Goal: Transaction & Acquisition: Purchase product/service

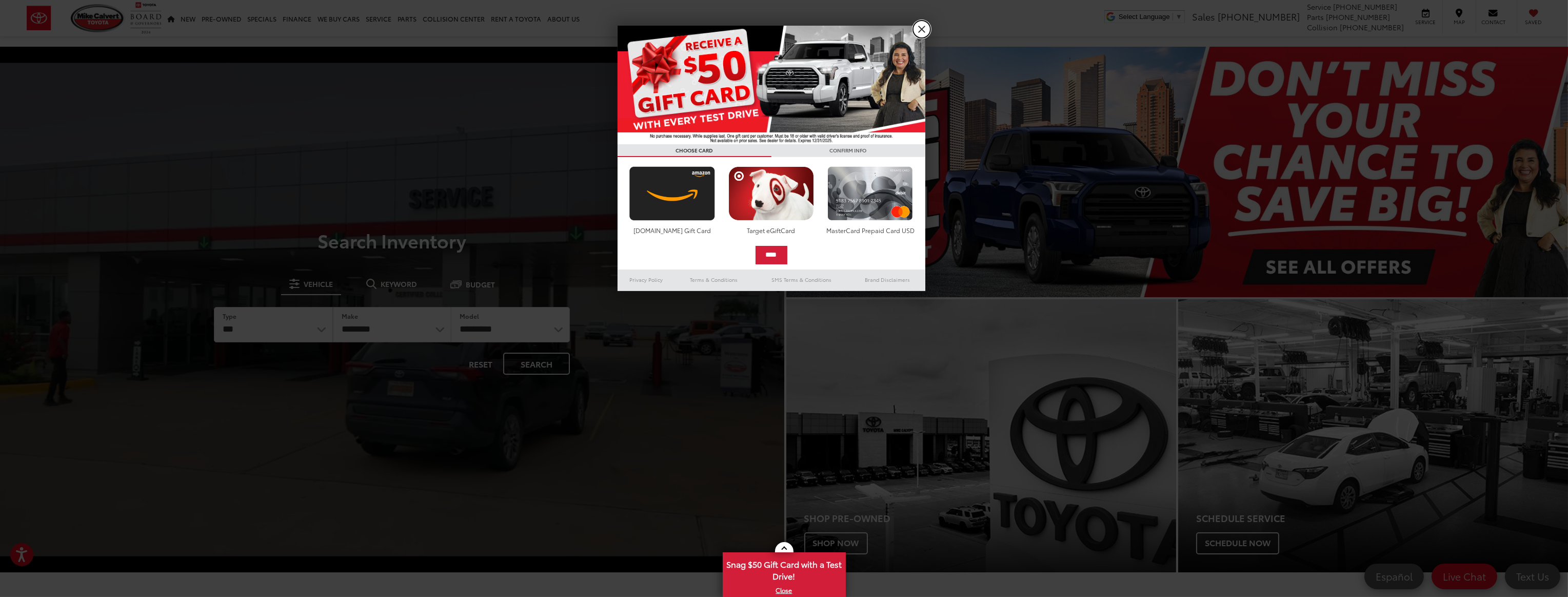
click at [924, 32] on link "X" at bounding box center [922, 29] width 17 height 17
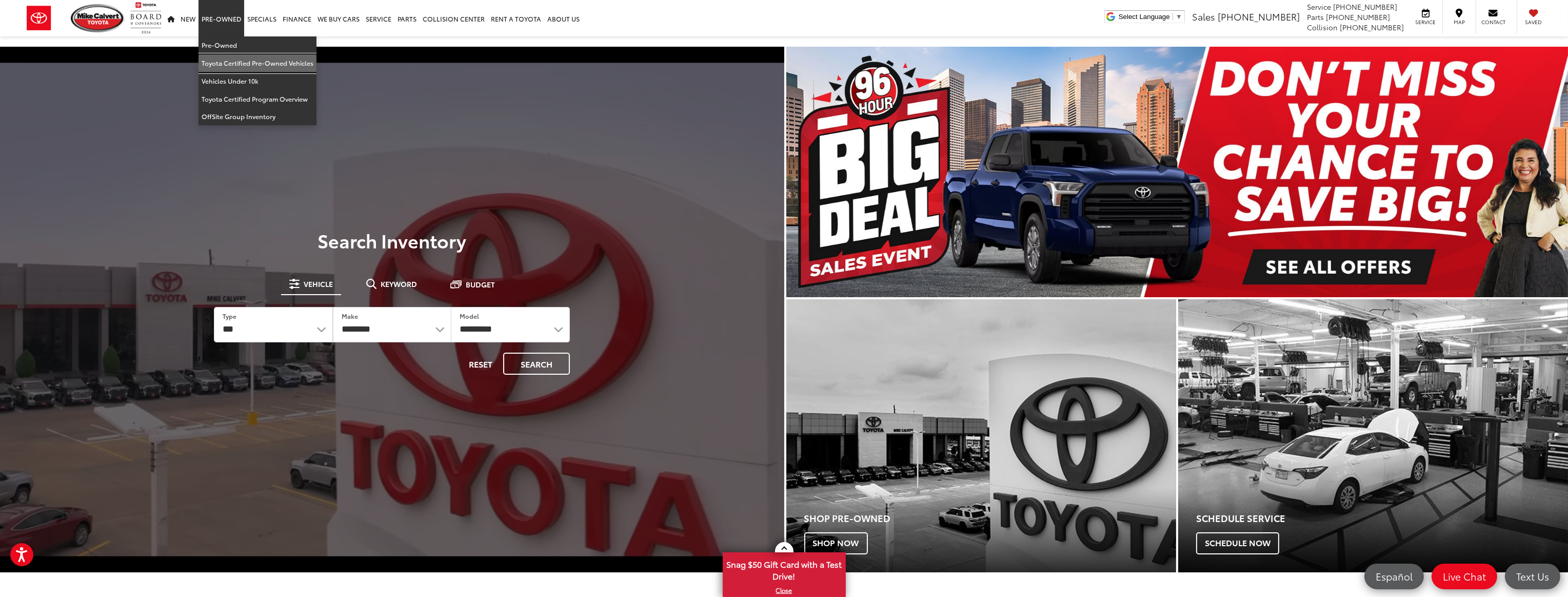
click at [268, 62] on link "Toyota Certified Pre-Owned Vehicles" at bounding box center [257, 64] width 118 height 18
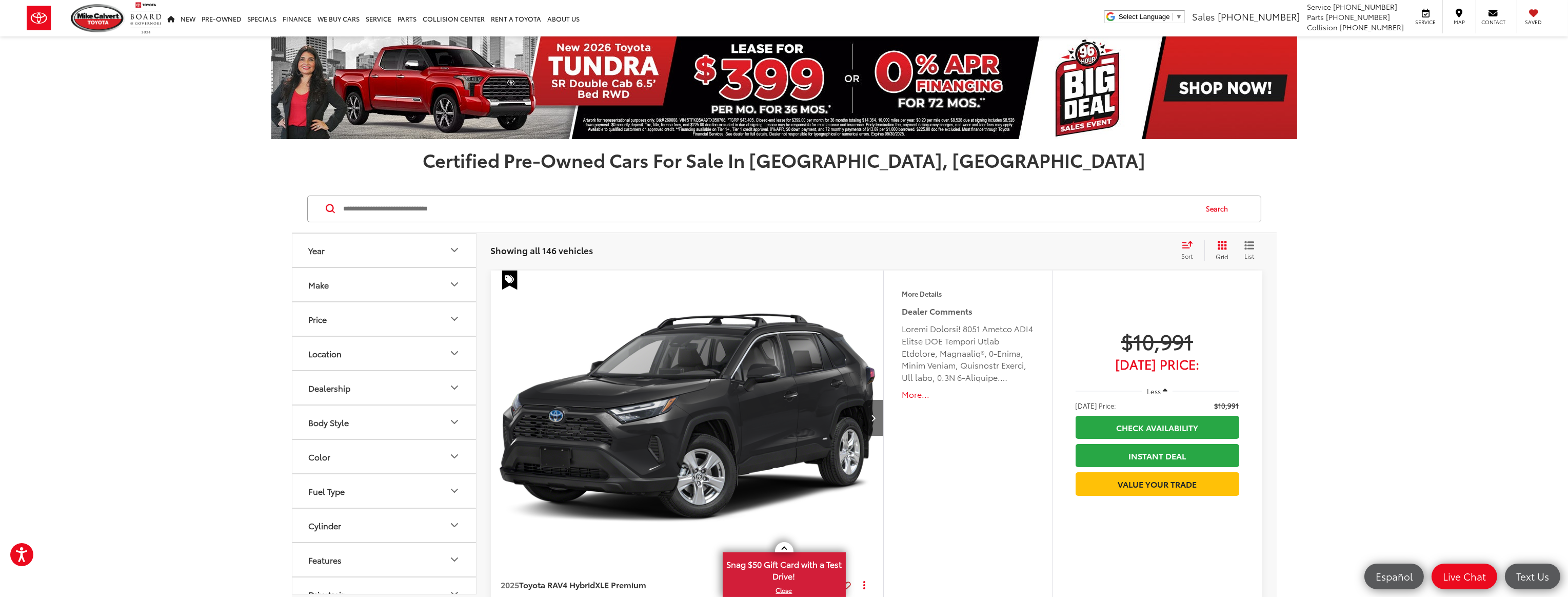
click at [398, 286] on button "Make" at bounding box center [384, 285] width 184 height 34
click at [443, 283] on button "Make" at bounding box center [384, 285] width 184 height 34
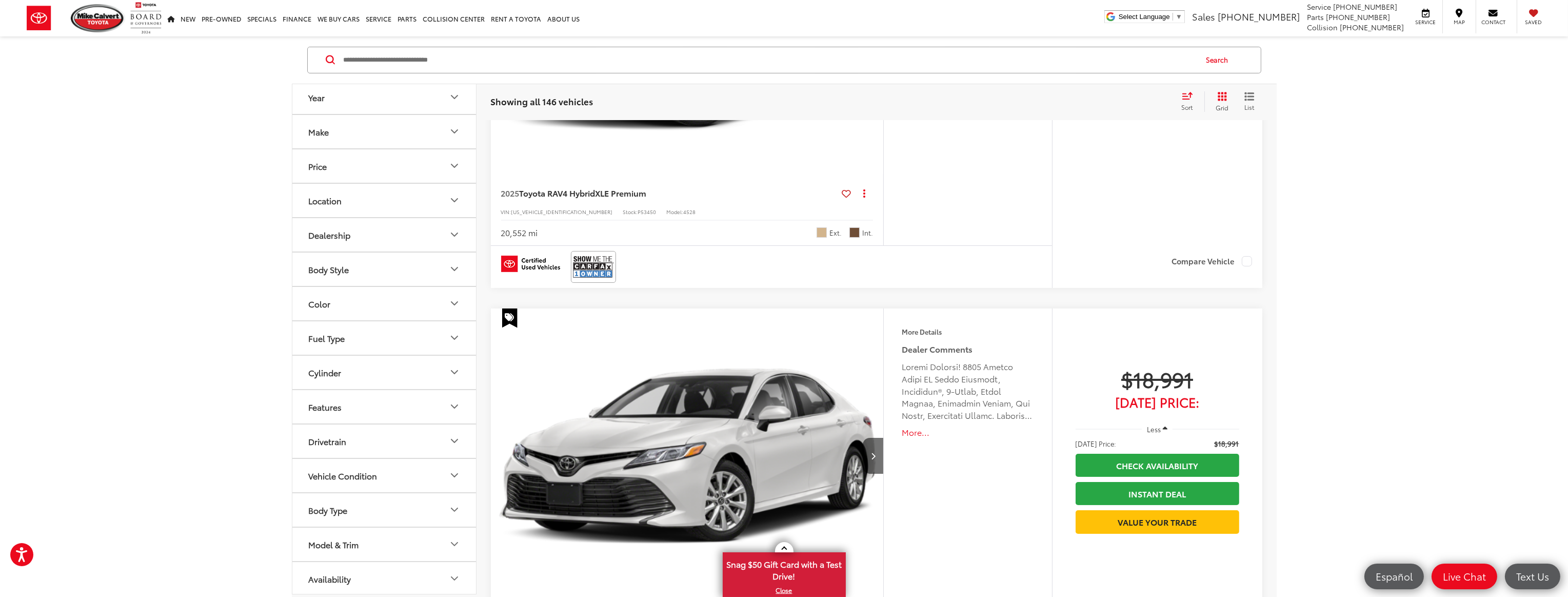
scroll to position [398, 0]
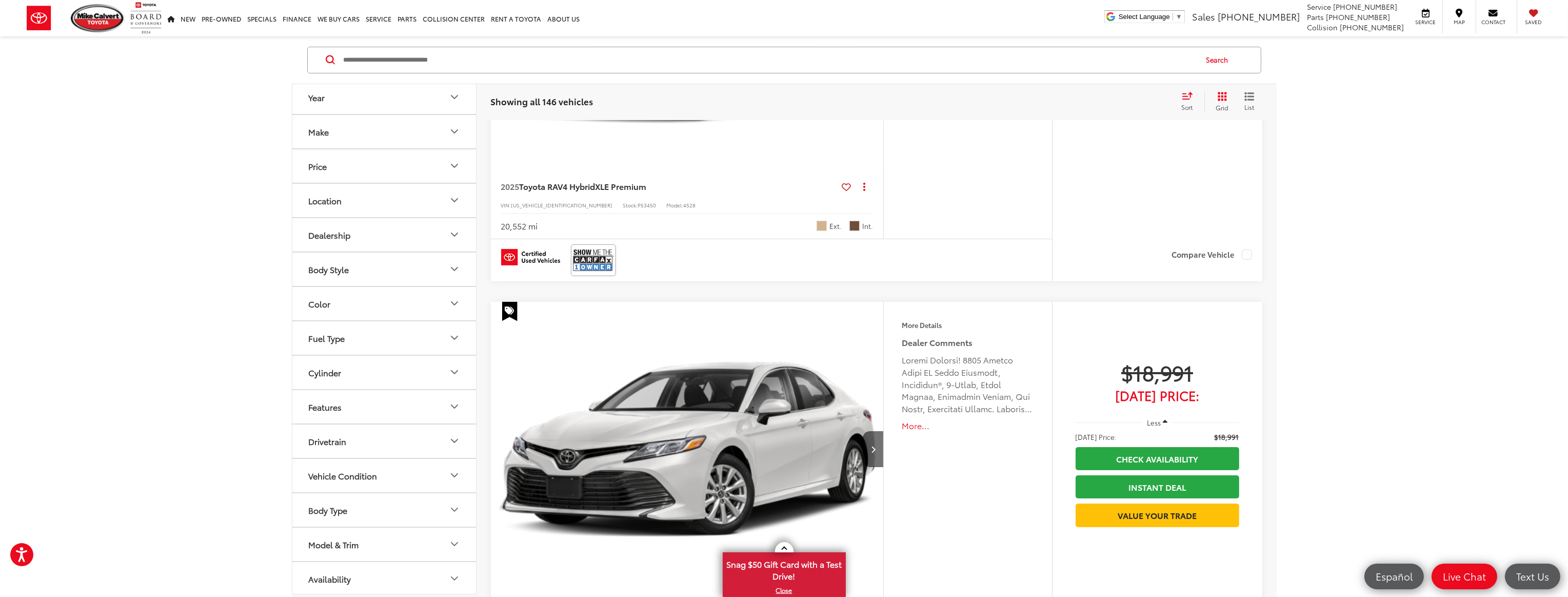
click at [337, 302] on button "Color" at bounding box center [384, 303] width 184 height 34
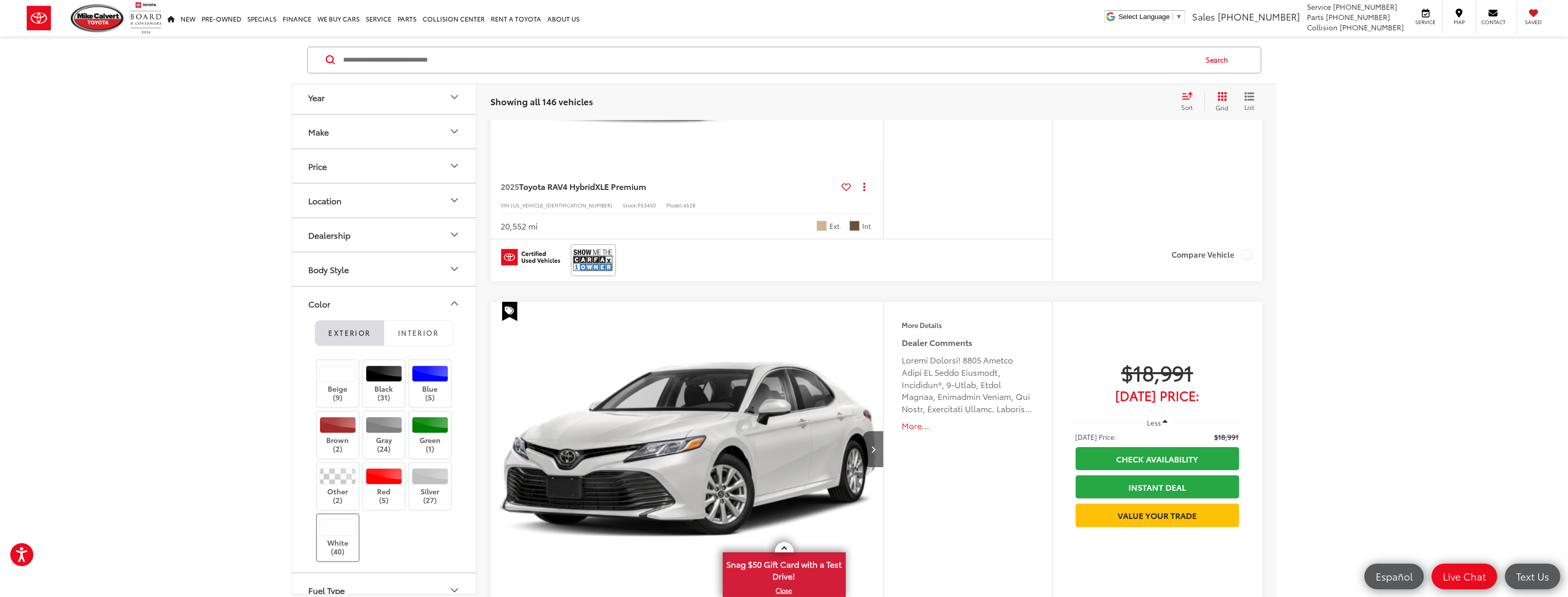
click at [337, 528] on div at bounding box center [337, 527] width 36 height 16
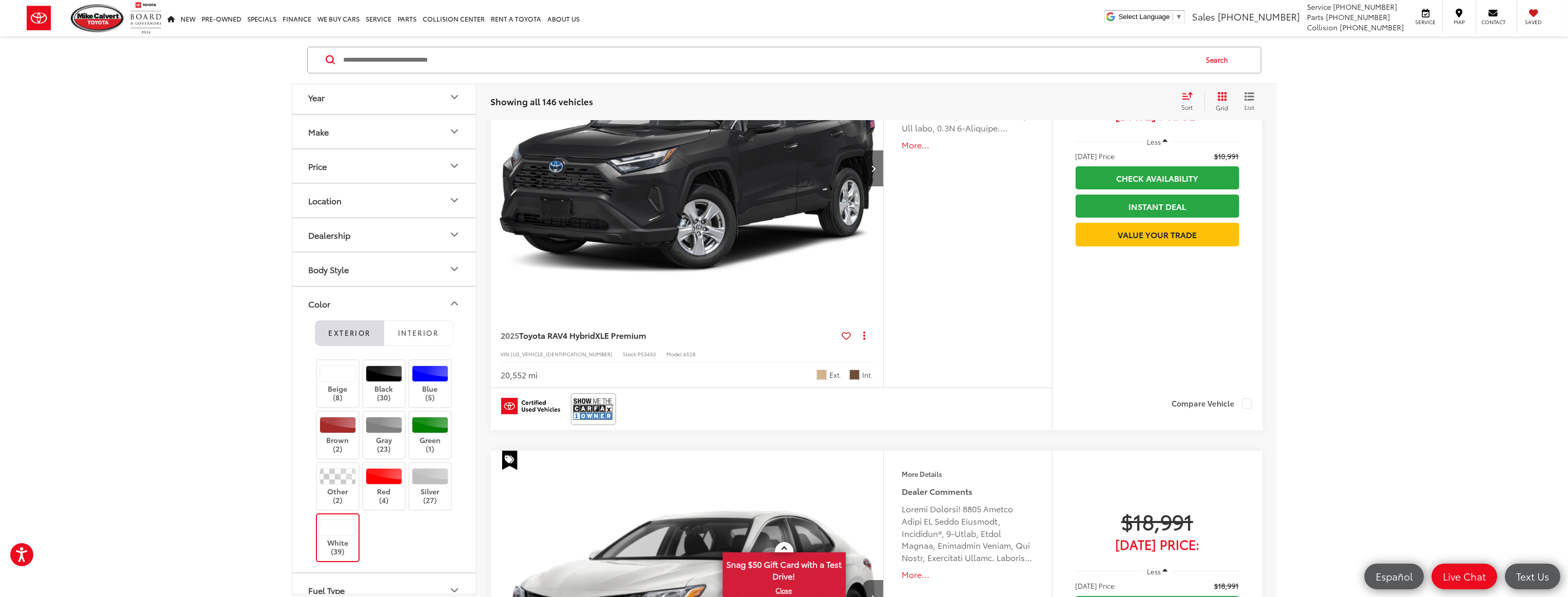
scroll to position [149, 0]
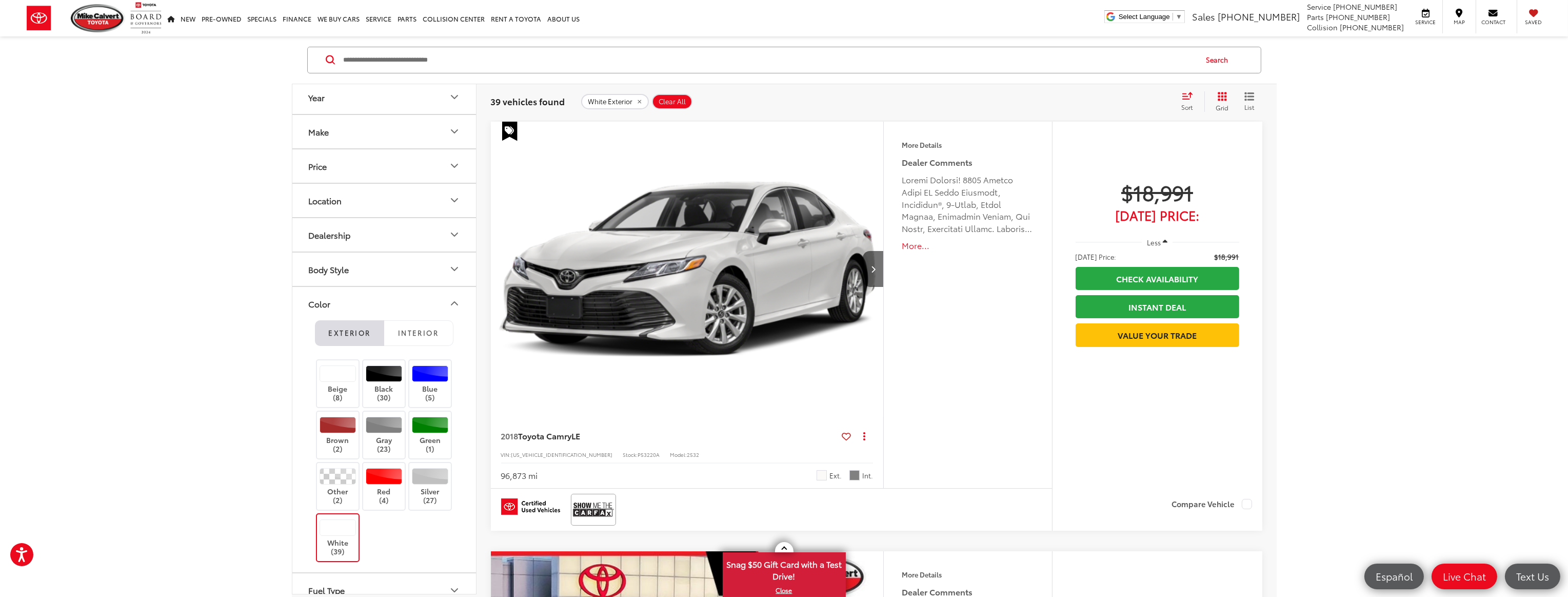
click at [451, 307] on icon "Color" at bounding box center [455, 303] width 13 height 13
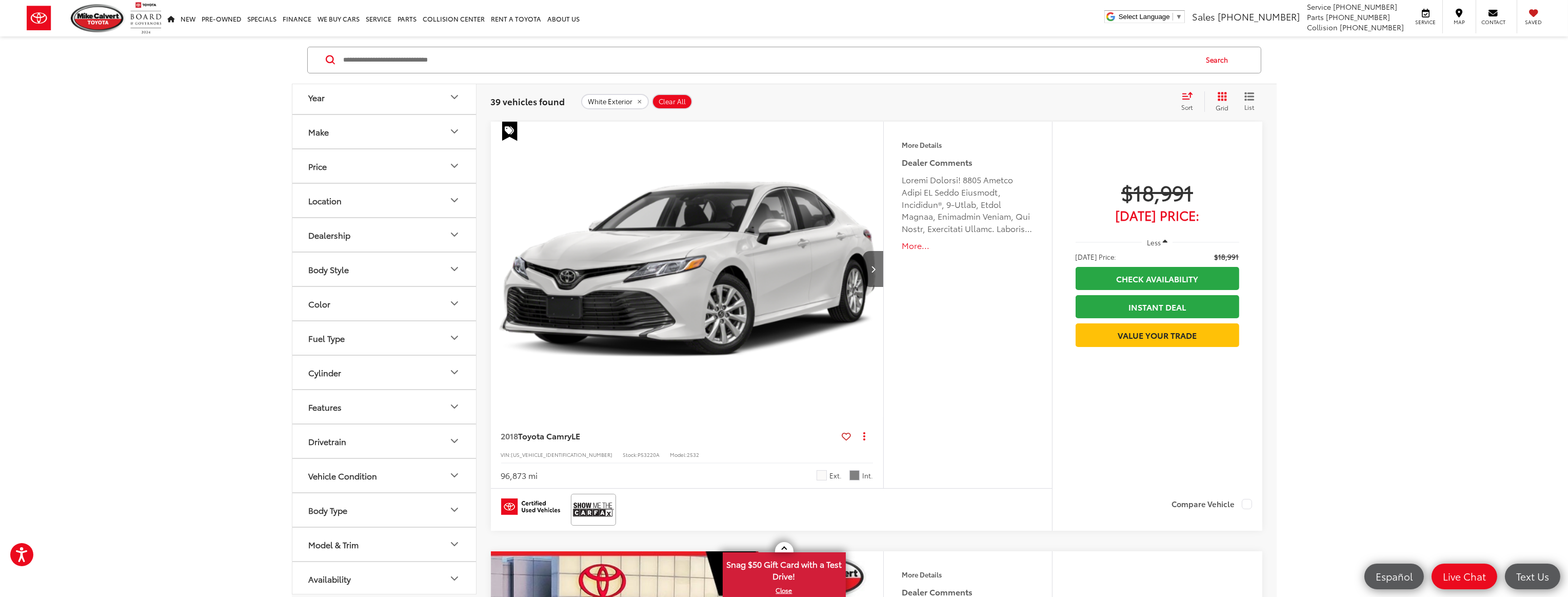
click at [391, 547] on button "Model & Trim" at bounding box center [384, 545] width 184 height 34
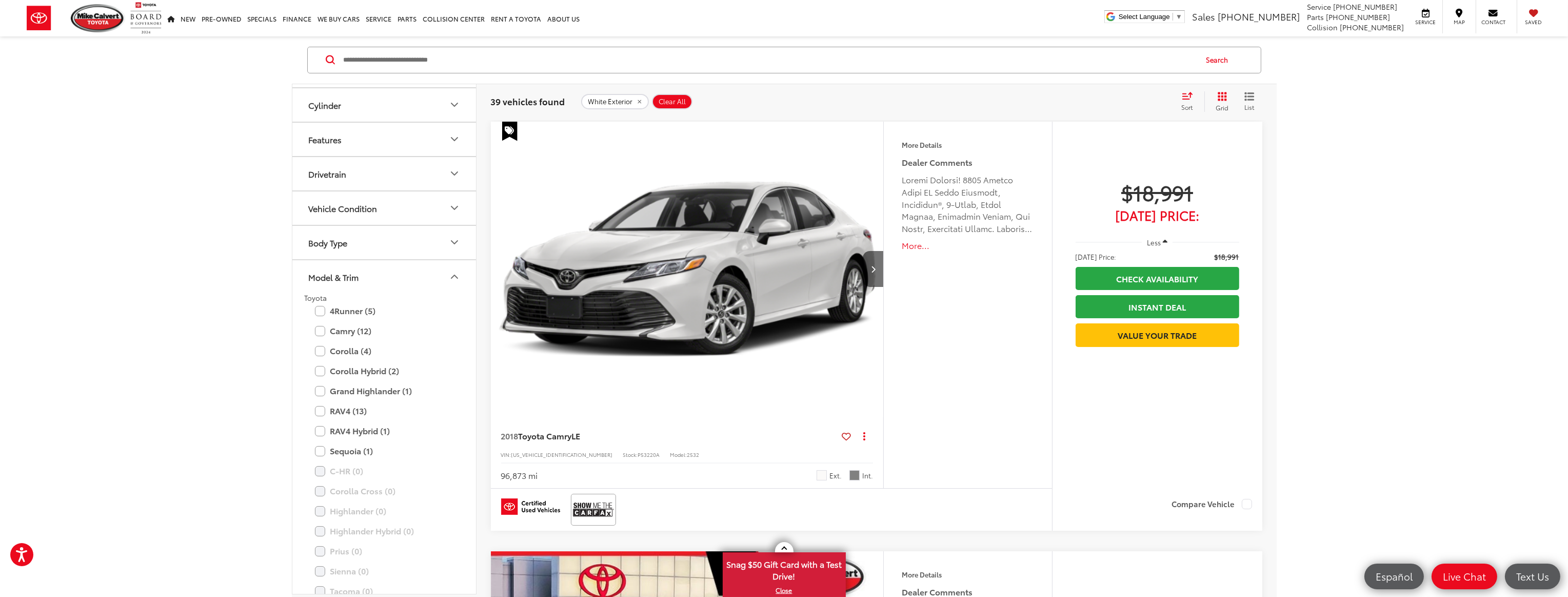
scroll to position [278, 0]
click at [318, 445] on label "Sequoia (1)" at bounding box center [384, 445] width 138 height 18
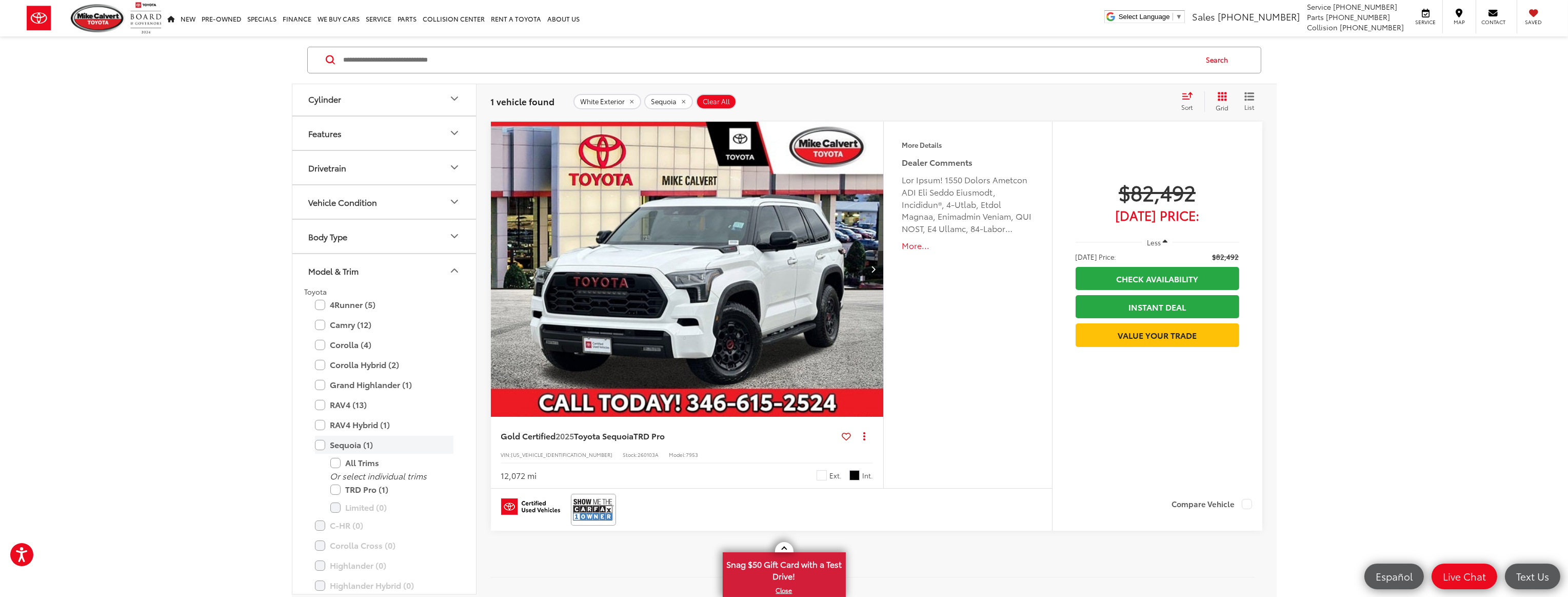
click at [321, 442] on label "Sequoia (1)" at bounding box center [384, 445] width 138 height 18
click at [317, 305] on label "4Runner (5)" at bounding box center [384, 305] width 138 height 18
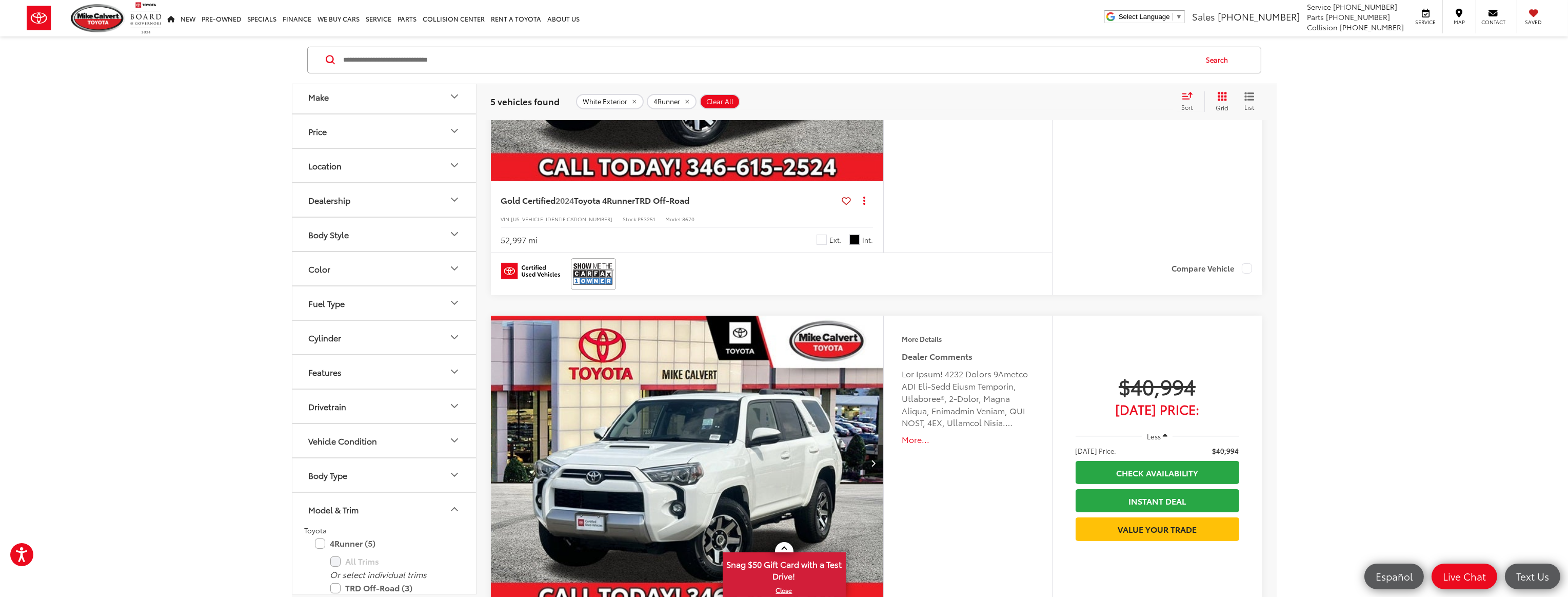
scroll to position [38, 0]
click at [455, 269] on icon "Color" at bounding box center [454, 269] width 6 height 3
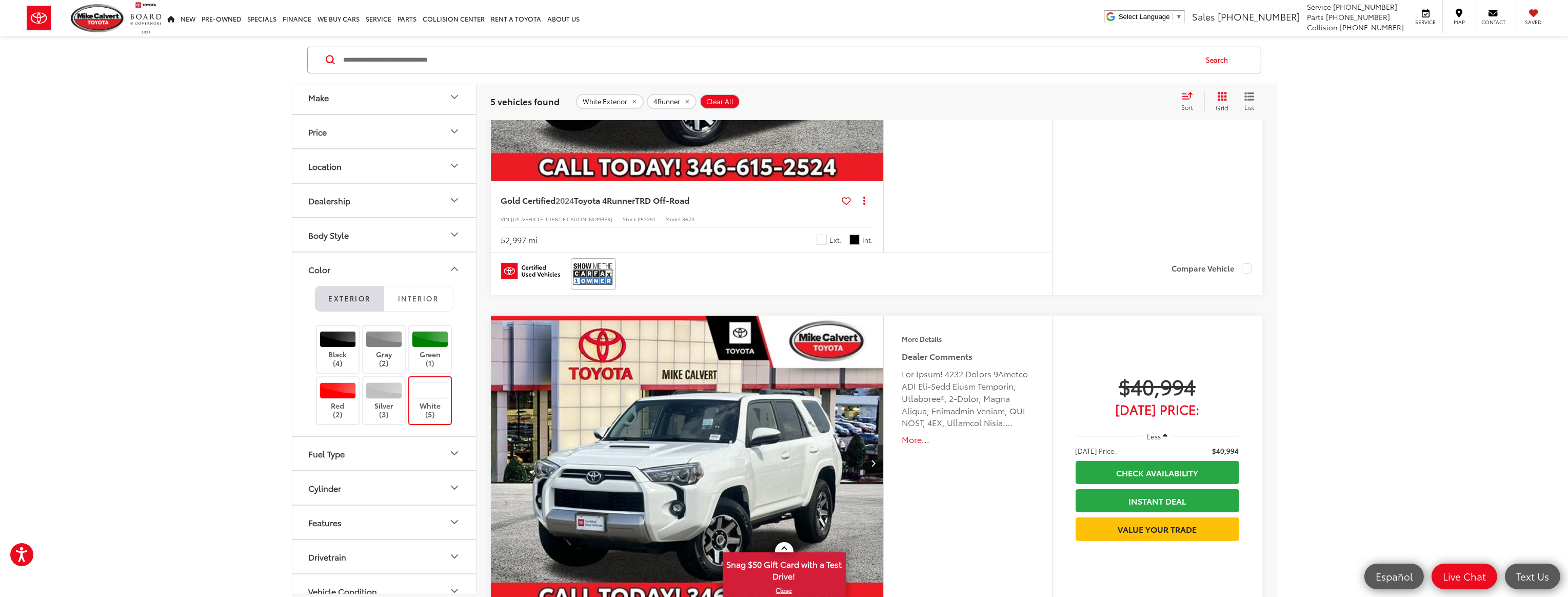
click at [421, 387] on div at bounding box center [430, 390] width 36 height 16
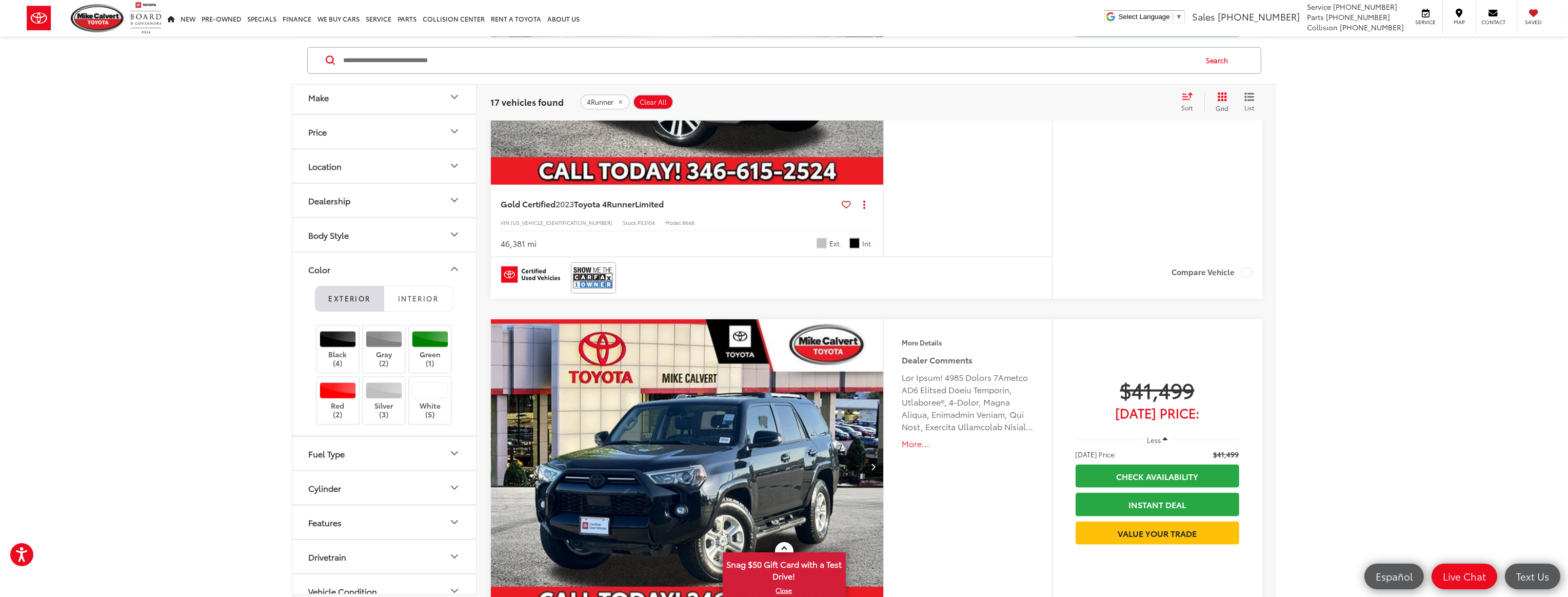
scroll to position [3017, 0]
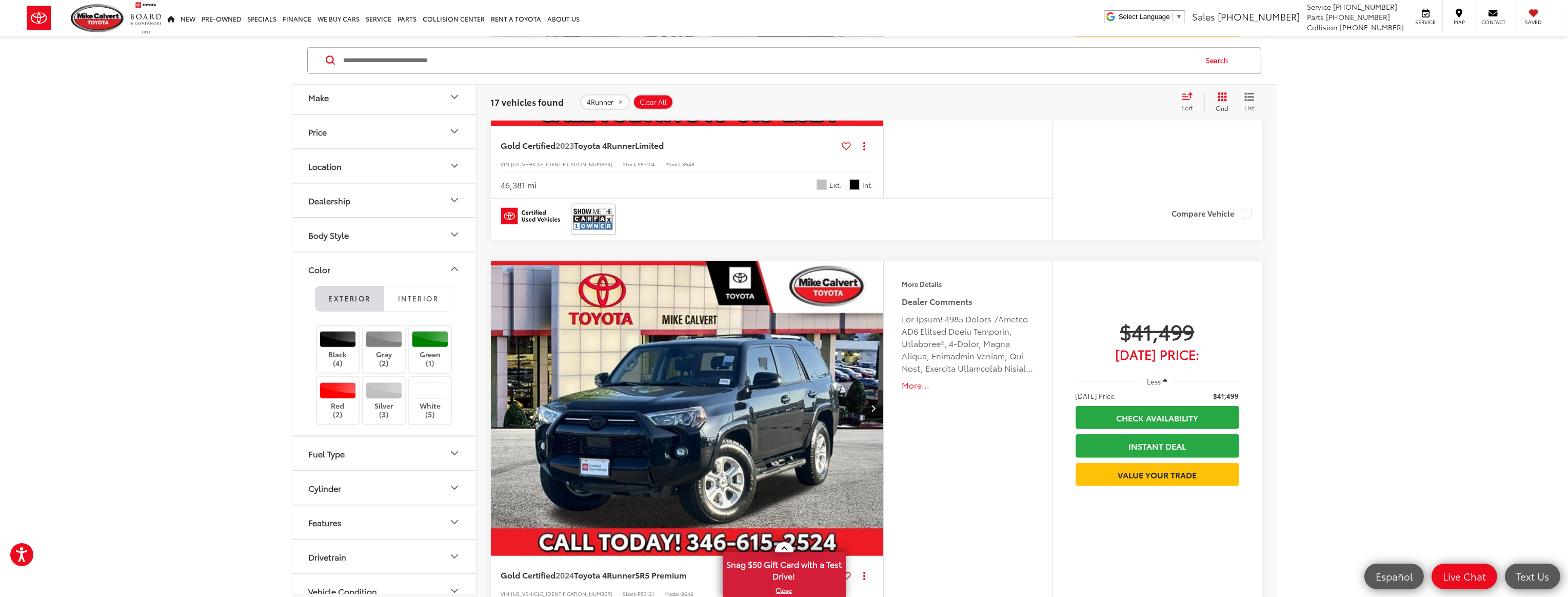
click at [873, 405] on icon "Next image" at bounding box center [873, 408] width 5 height 7
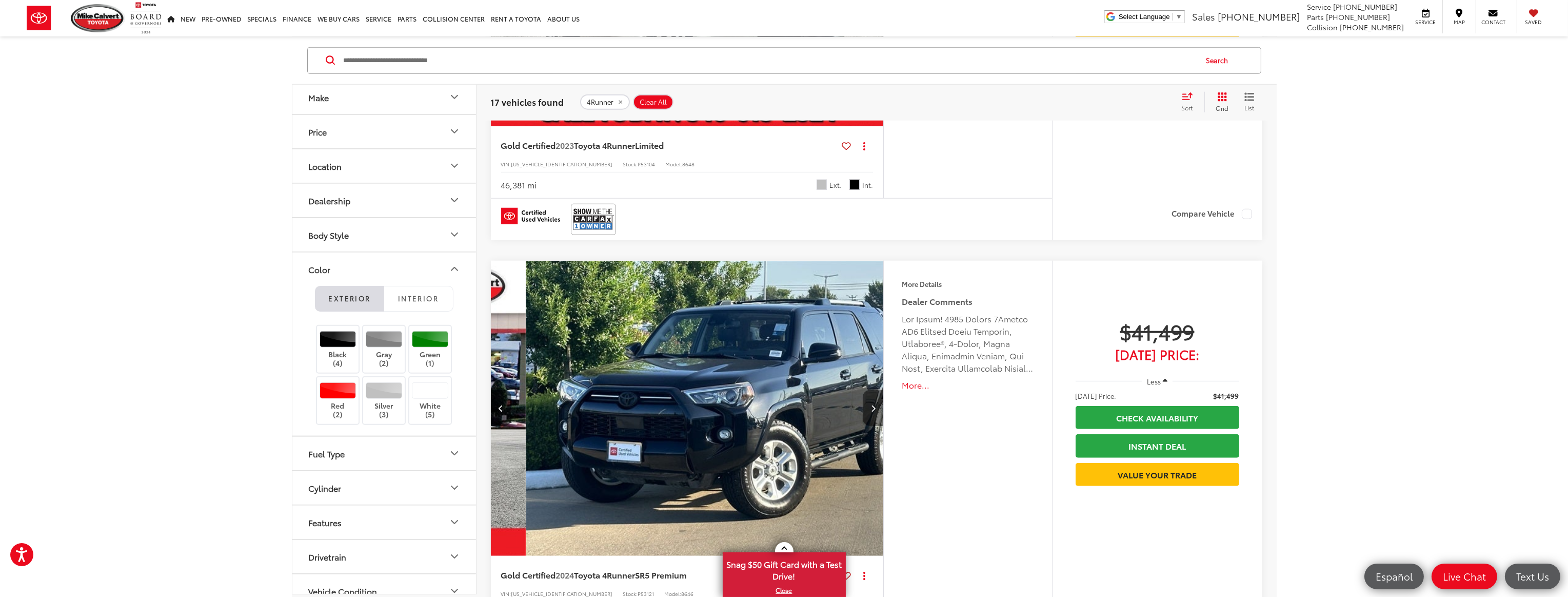
scroll to position [0, 394]
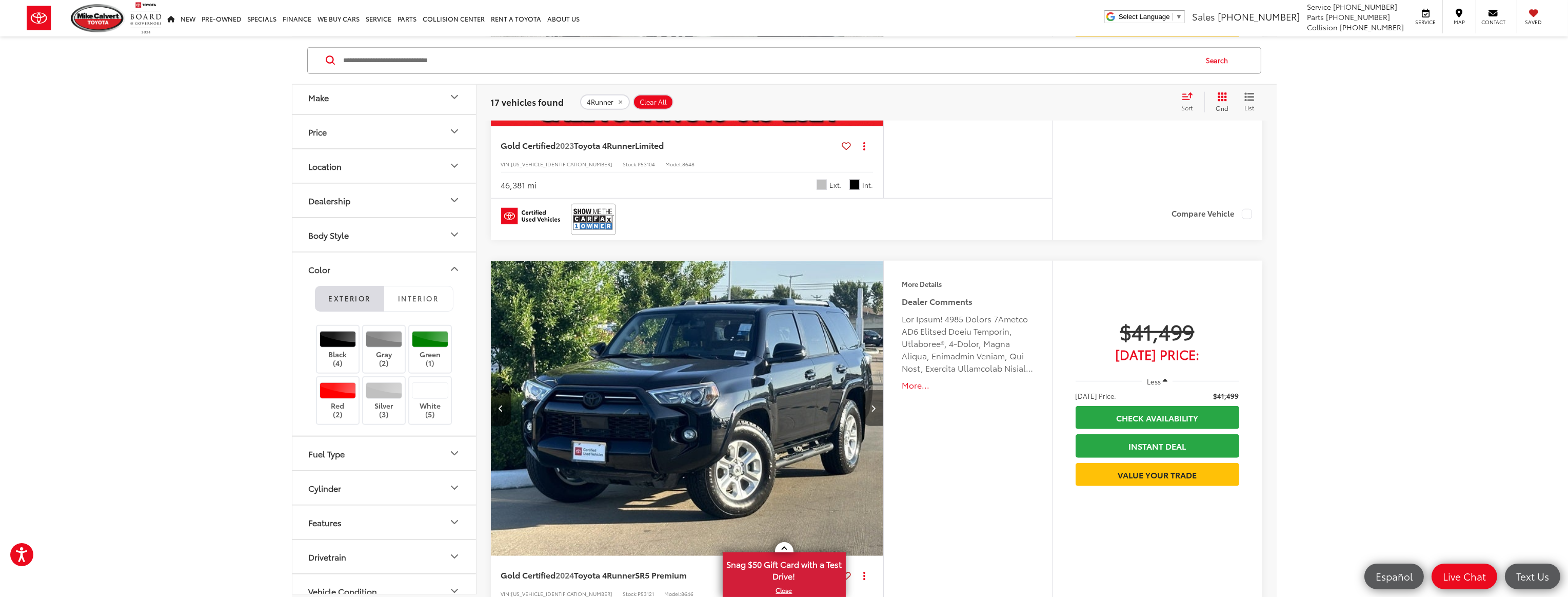
click at [873, 405] on icon "Next image" at bounding box center [873, 408] width 5 height 7
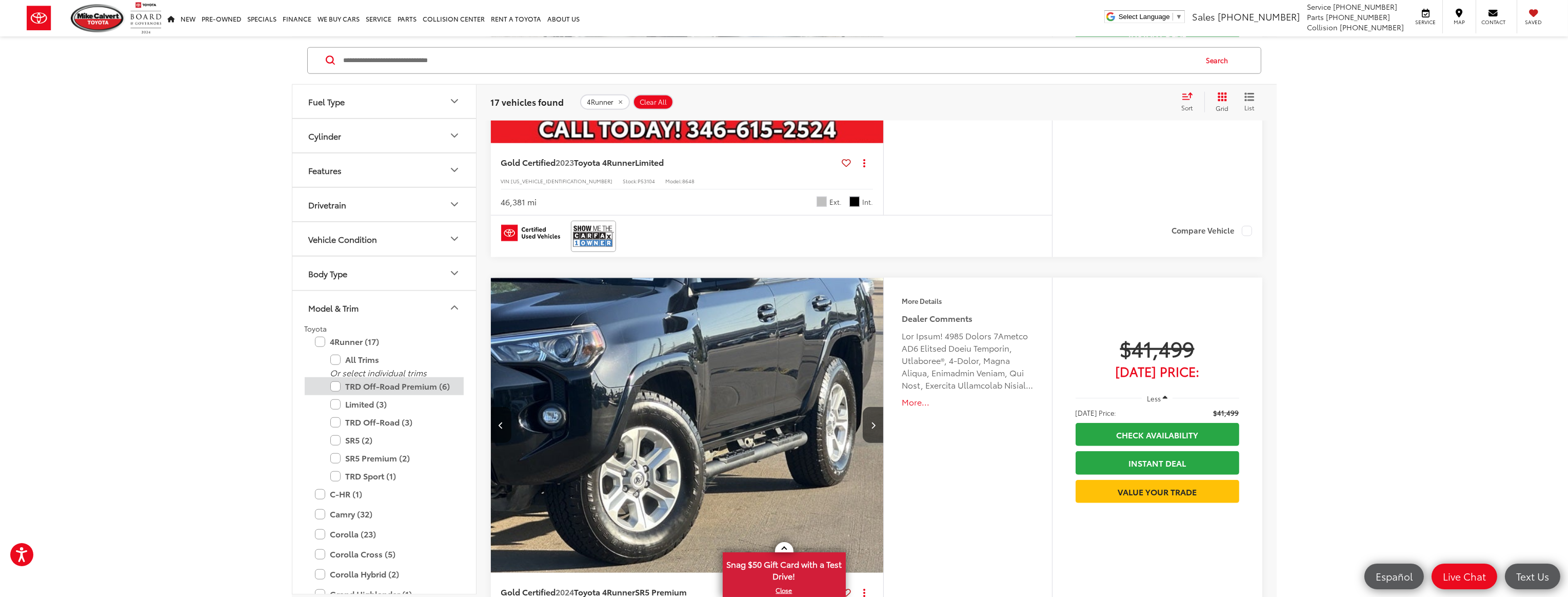
scroll to position [411, 0]
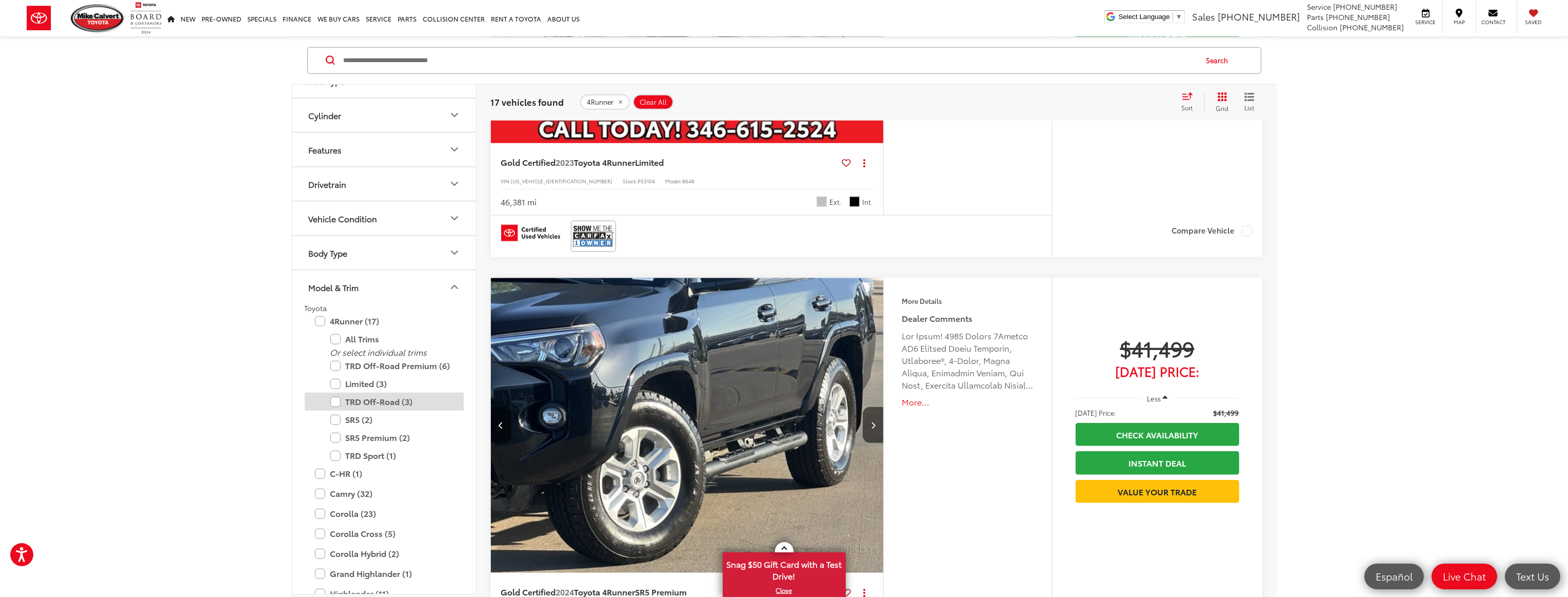
click at [340, 401] on label "TRD Off-Road (3)" at bounding box center [392, 402] width 123 height 18
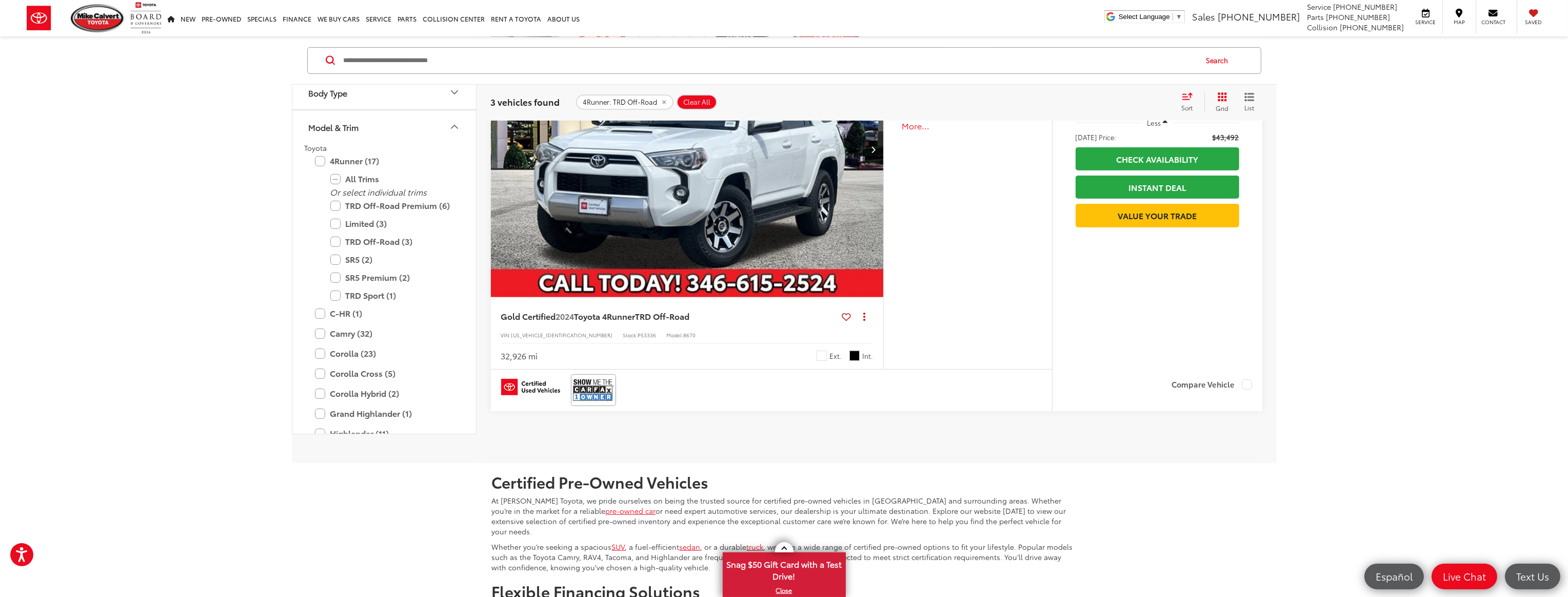
scroll to position [1064, 0]
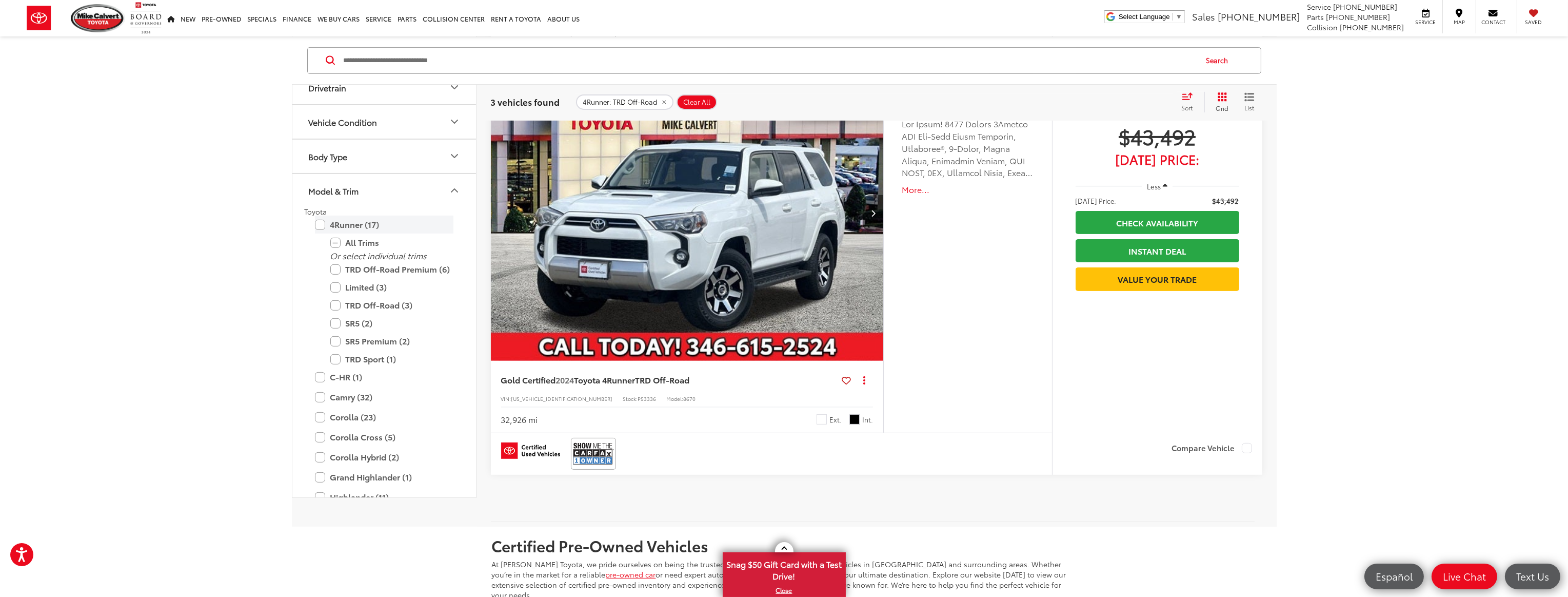
click at [315, 224] on label "4Runner (17)" at bounding box center [384, 224] width 138 height 18
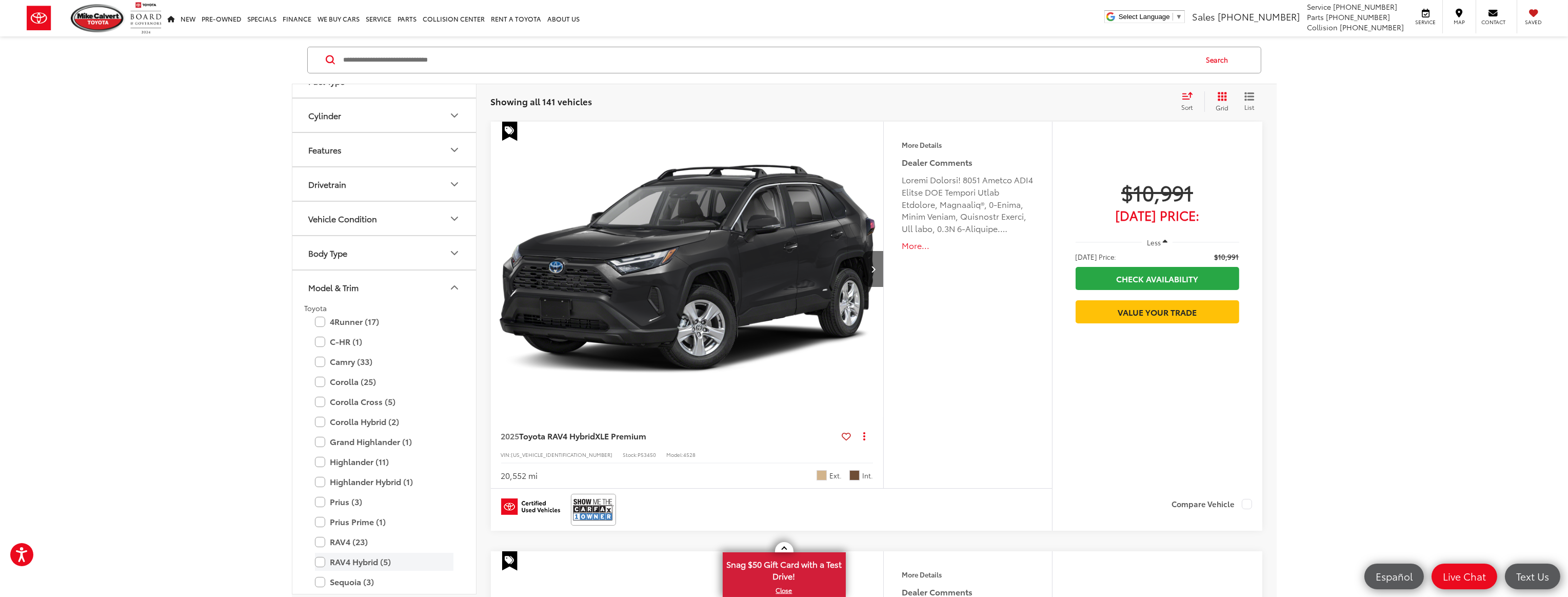
scroll to position [595, 0]
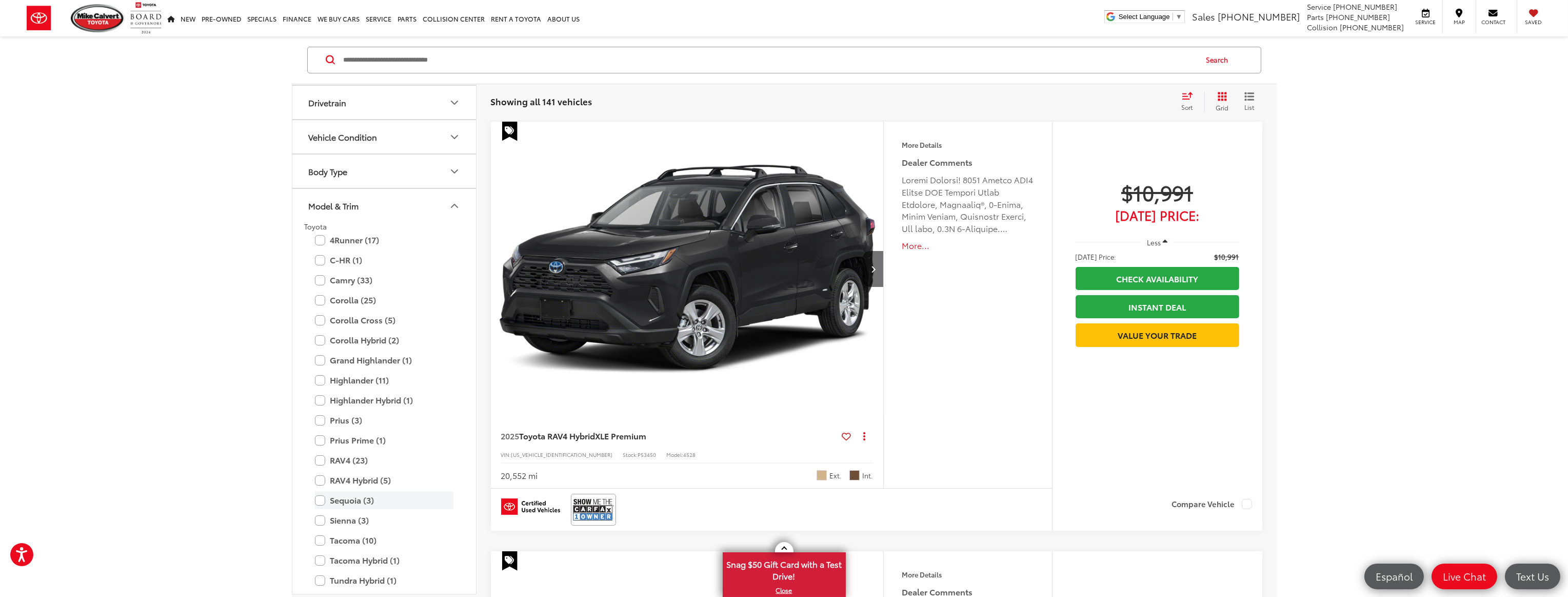
click at [321, 497] on label "Sequoia (3)" at bounding box center [384, 501] width 138 height 18
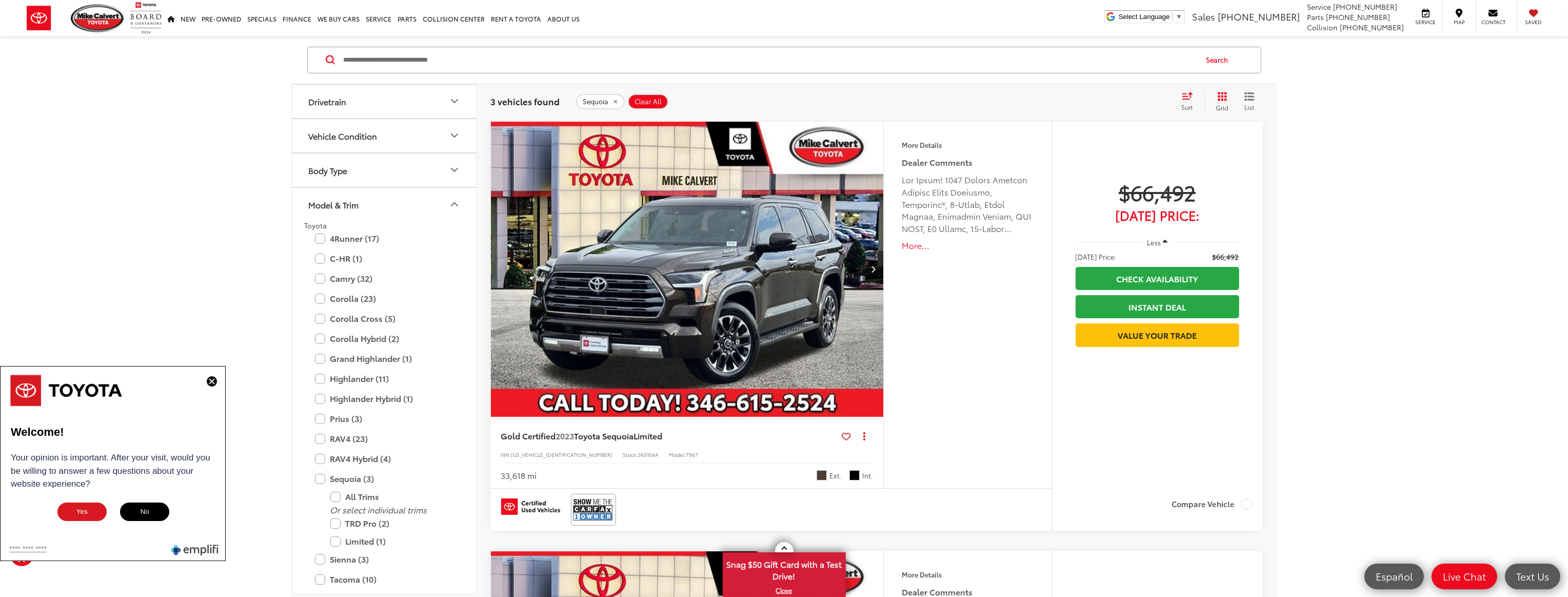
click at [873, 273] on button "Next image" at bounding box center [873, 268] width 20 height 36
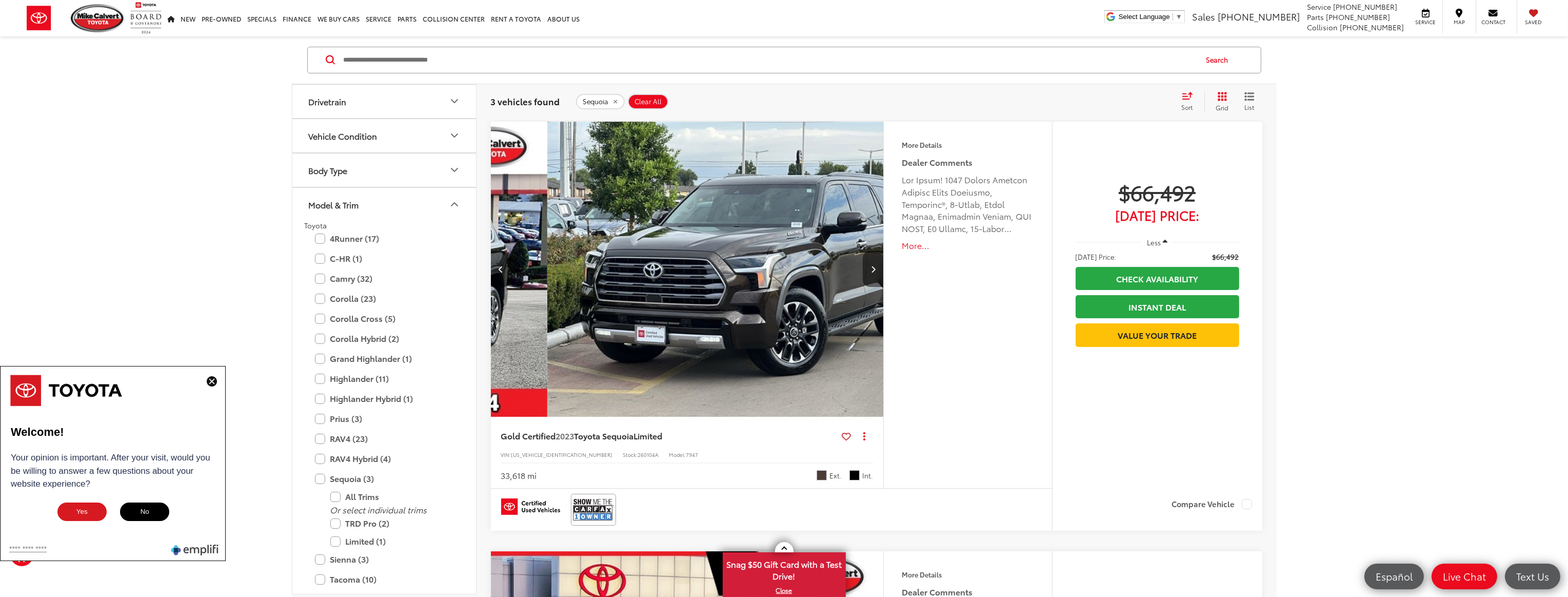
scroll to position [0, 394]
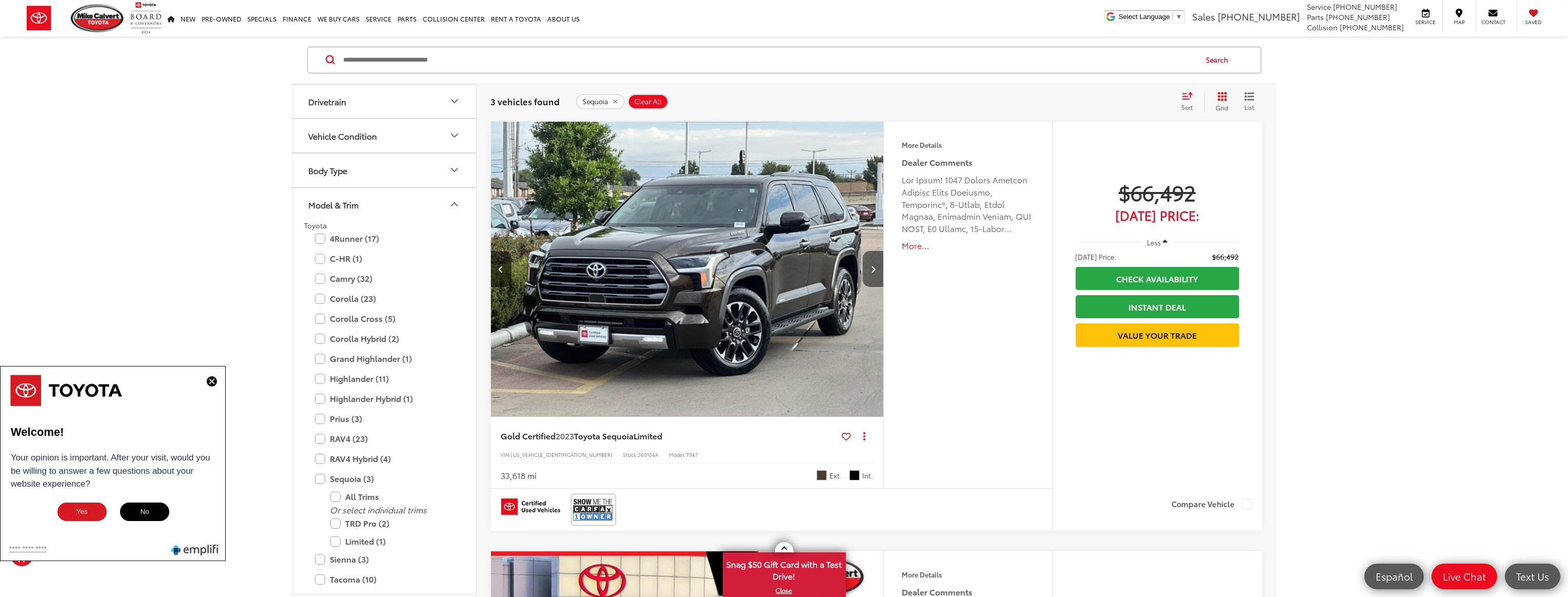
click at [867, 271] on button "Next image" at bounding box center [873, 268] width 20 height 36
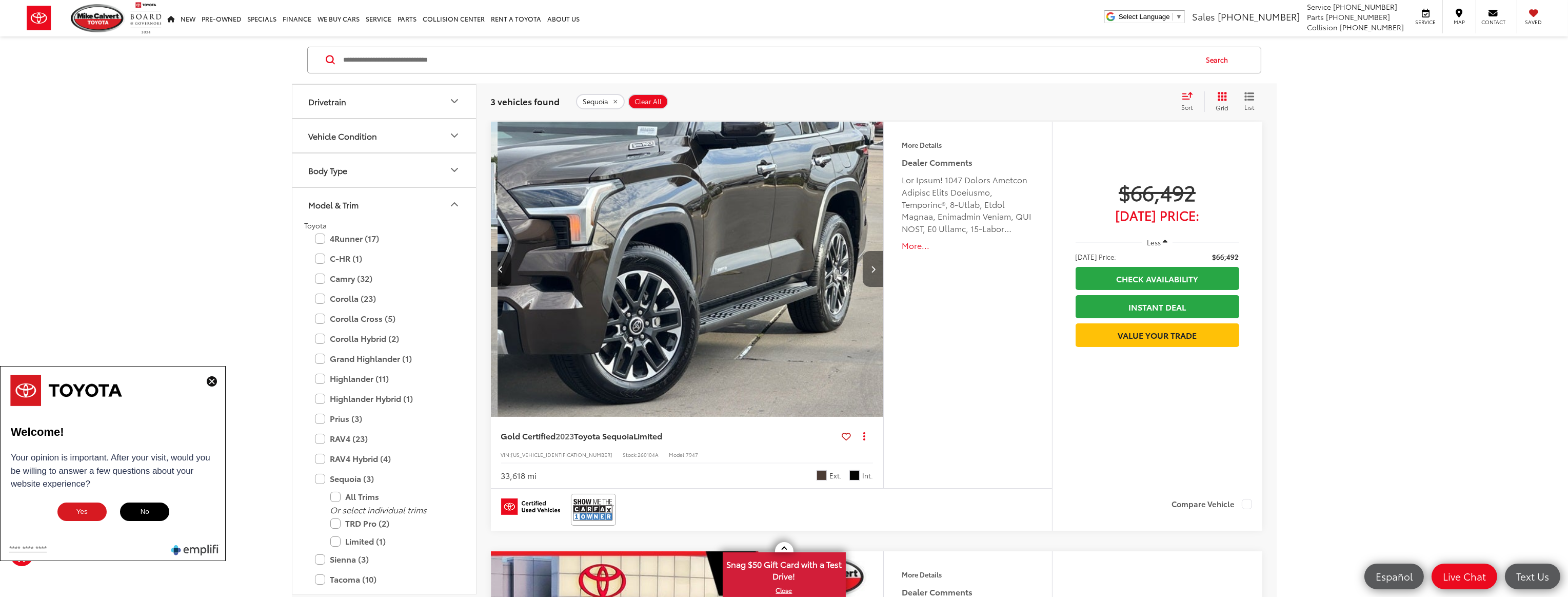
scroll to position [0, 789]
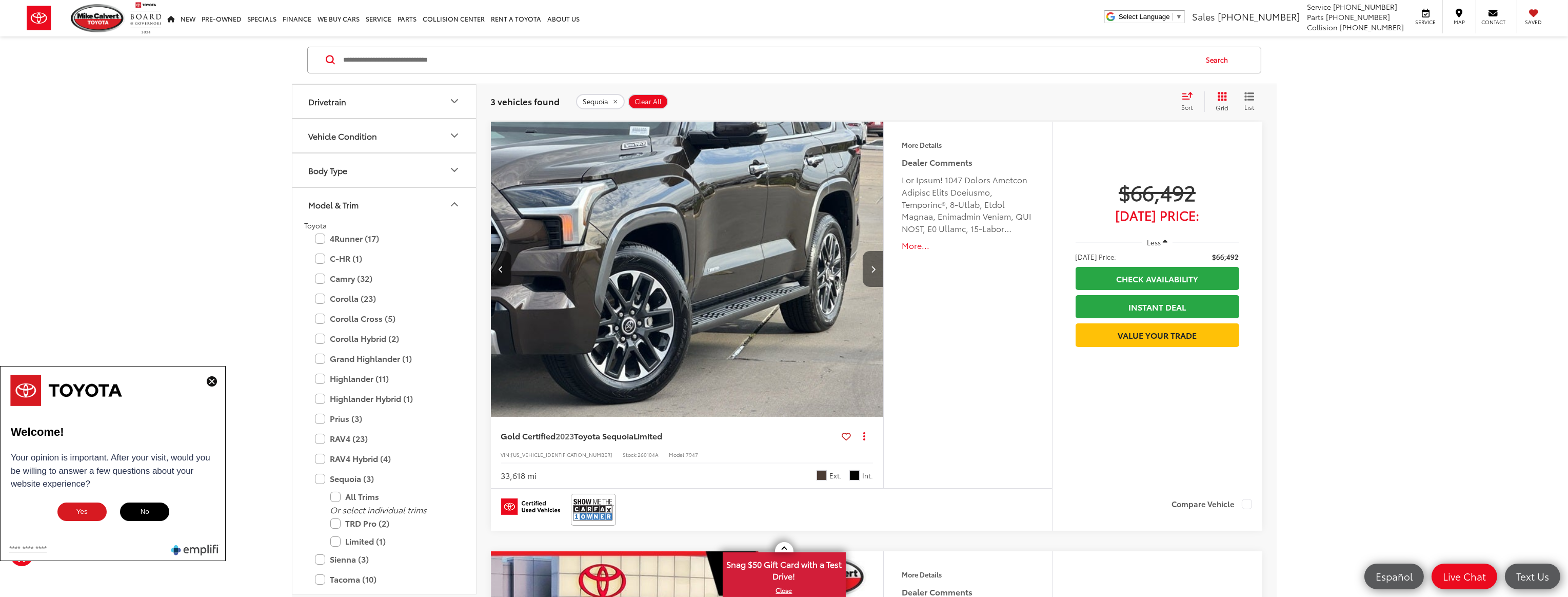
click at [867, 271] on button "Next image" at bounding box center [873, 268] width 20 height 36
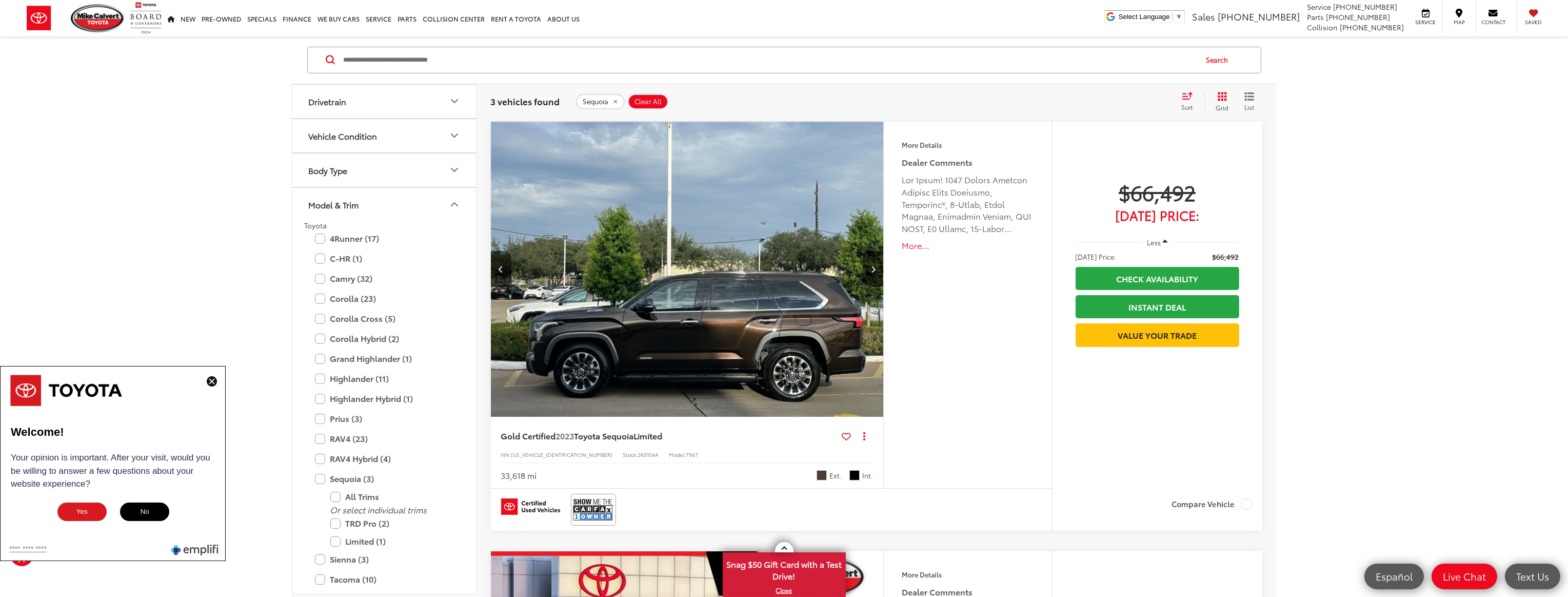
scroll to position [0, 1184]
click at [867, 271] on button "Next image" at bounding box center [873, 268] width 20 height 36
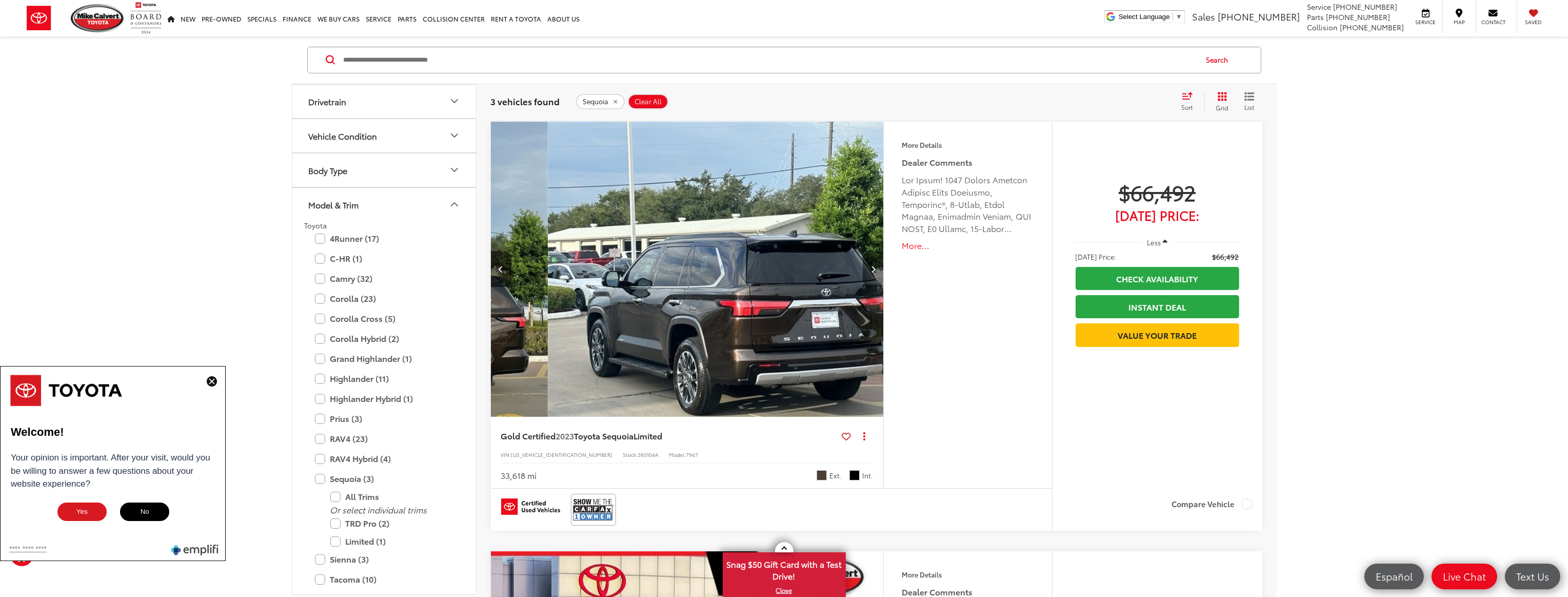
scroll to position [0, 1578]
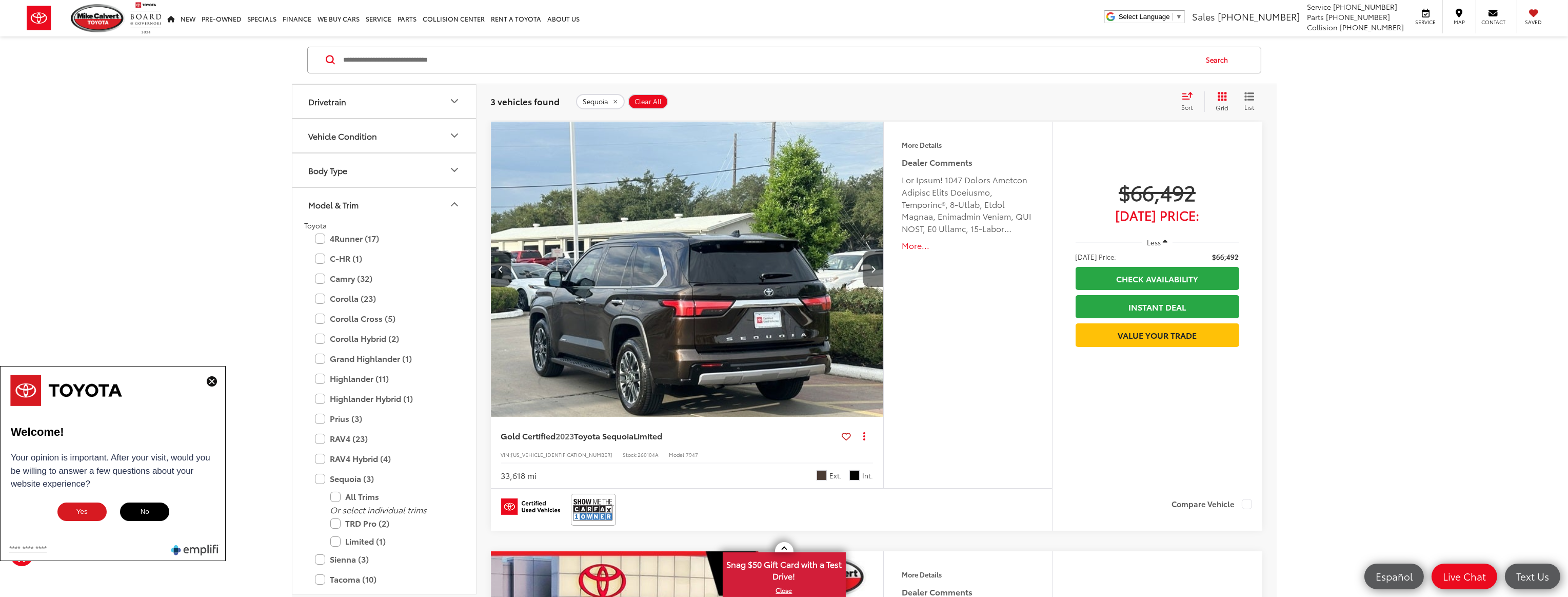
click at [867, 271] on button "Next image" at bounding box center [873, 268] width 20 height 36
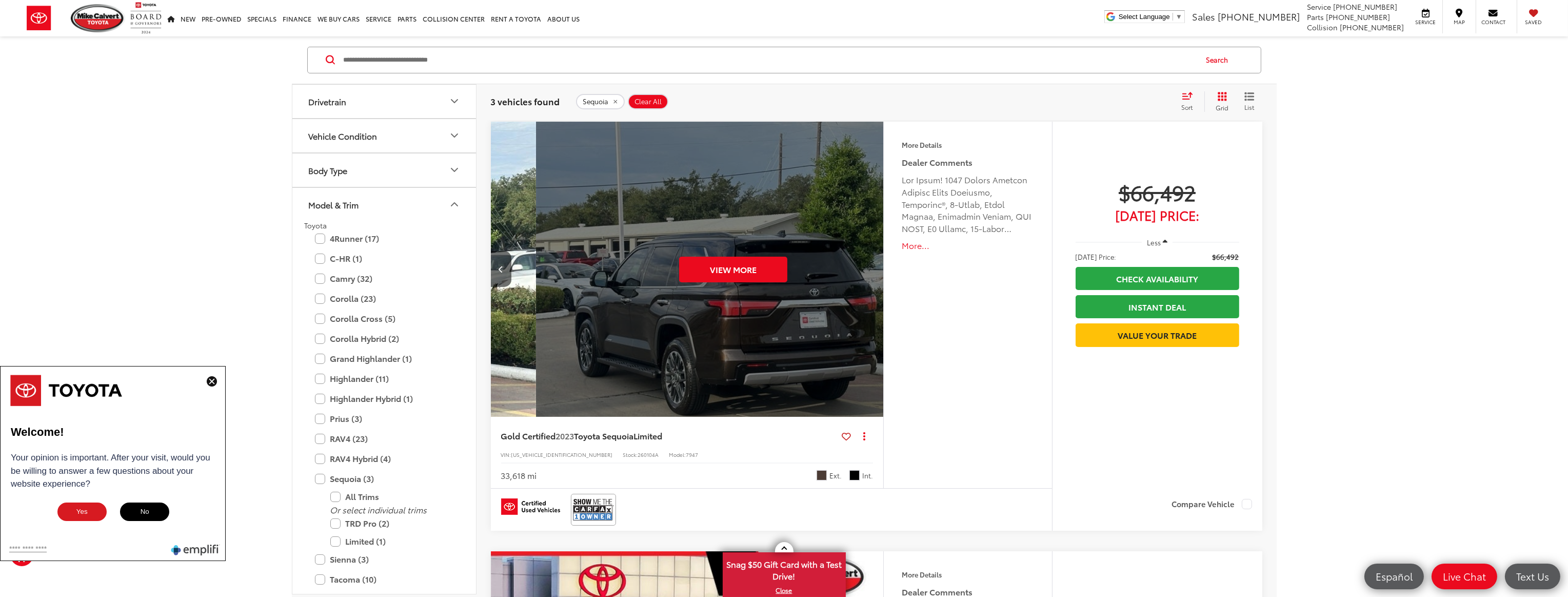
scroll to position [0, 1972]
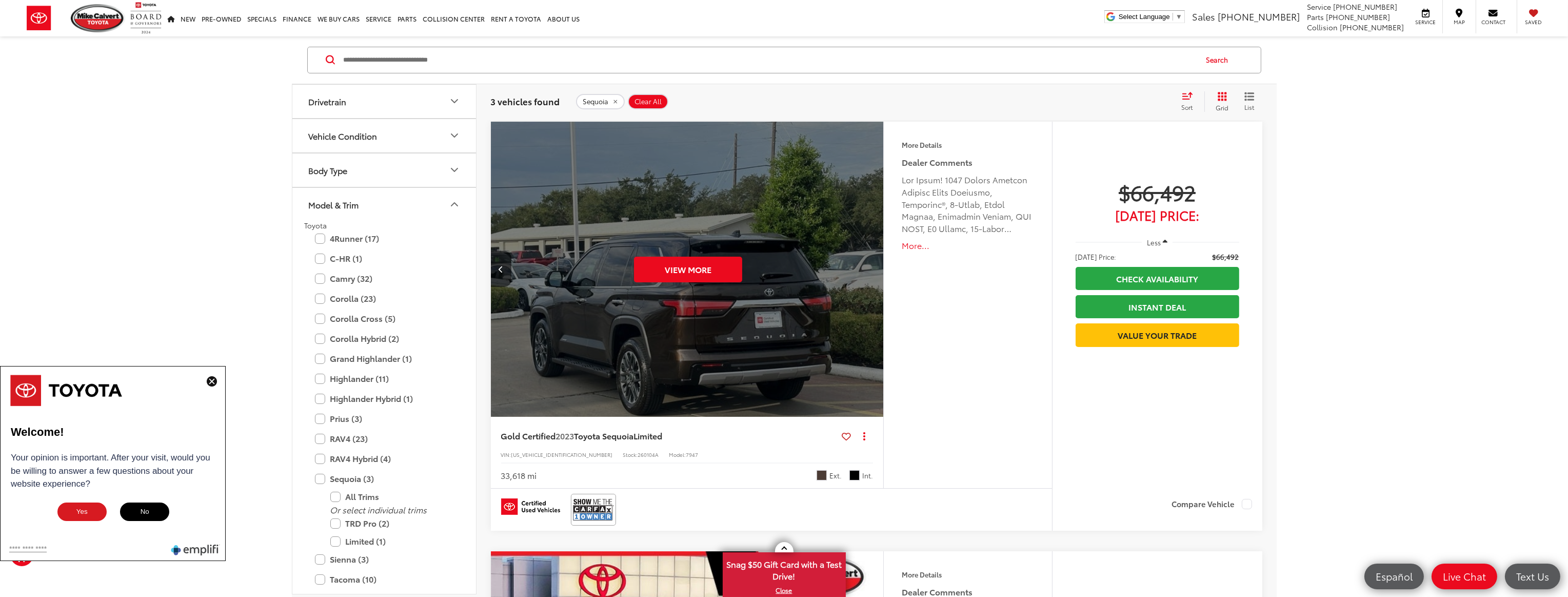
click at [867, 271] on div "View More" at bounding box center [688, 270] width 395 height 296
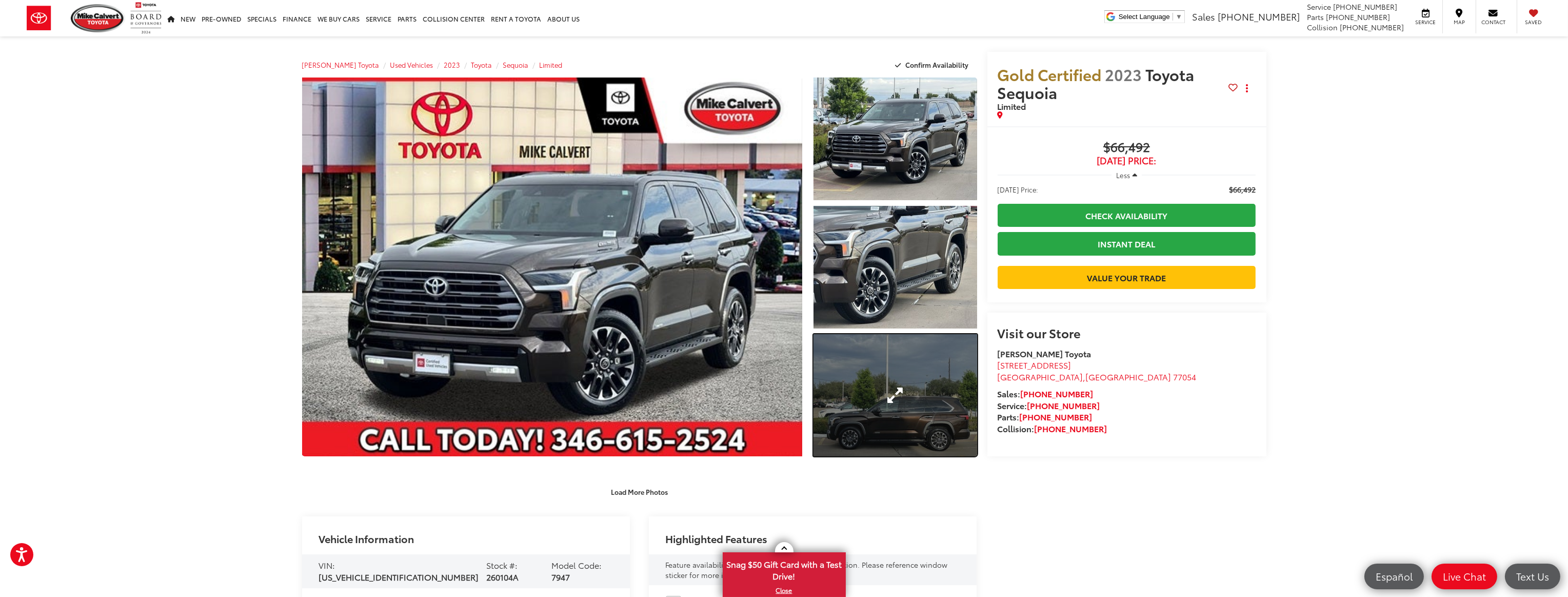
click at [904, 404] on link "Expand Photo 3" at bounding box center [894, 395] width 163 height 122
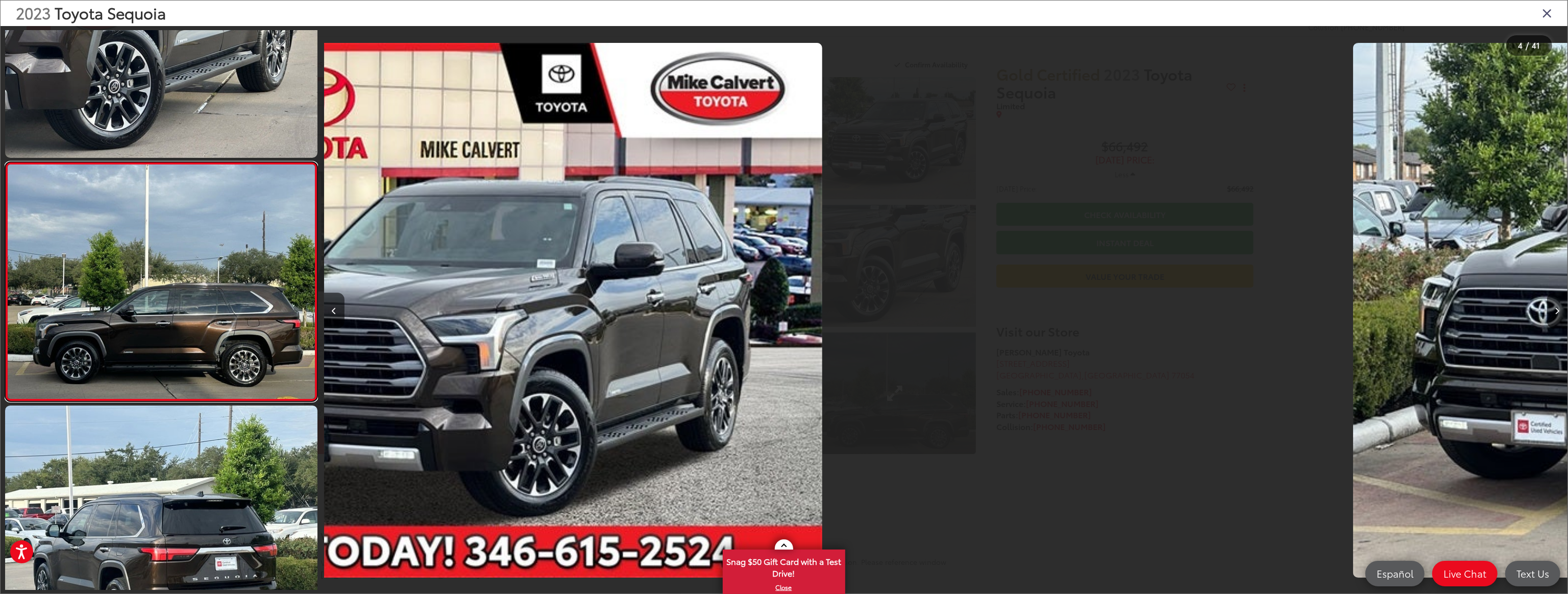
scroll to position [585, 0]
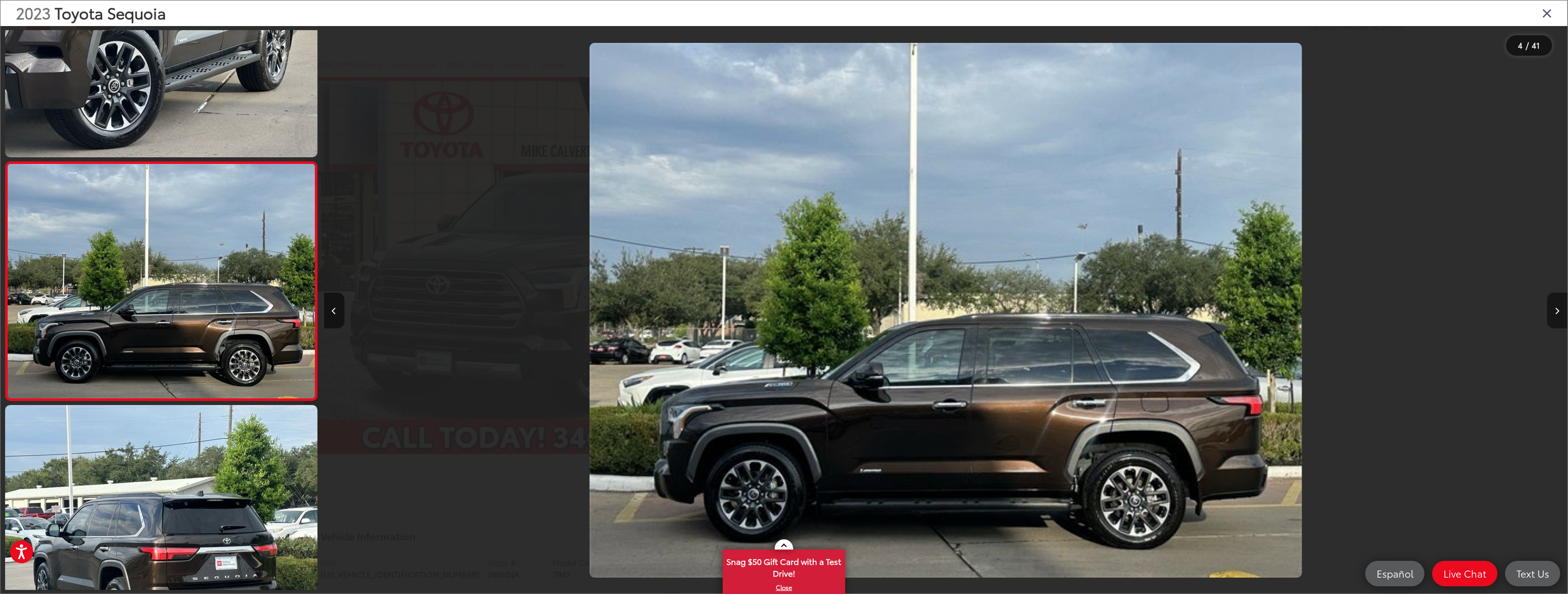
click at [1560, 314] on icon "Next image" at bounding box center [1558, 311] width 5 height 7
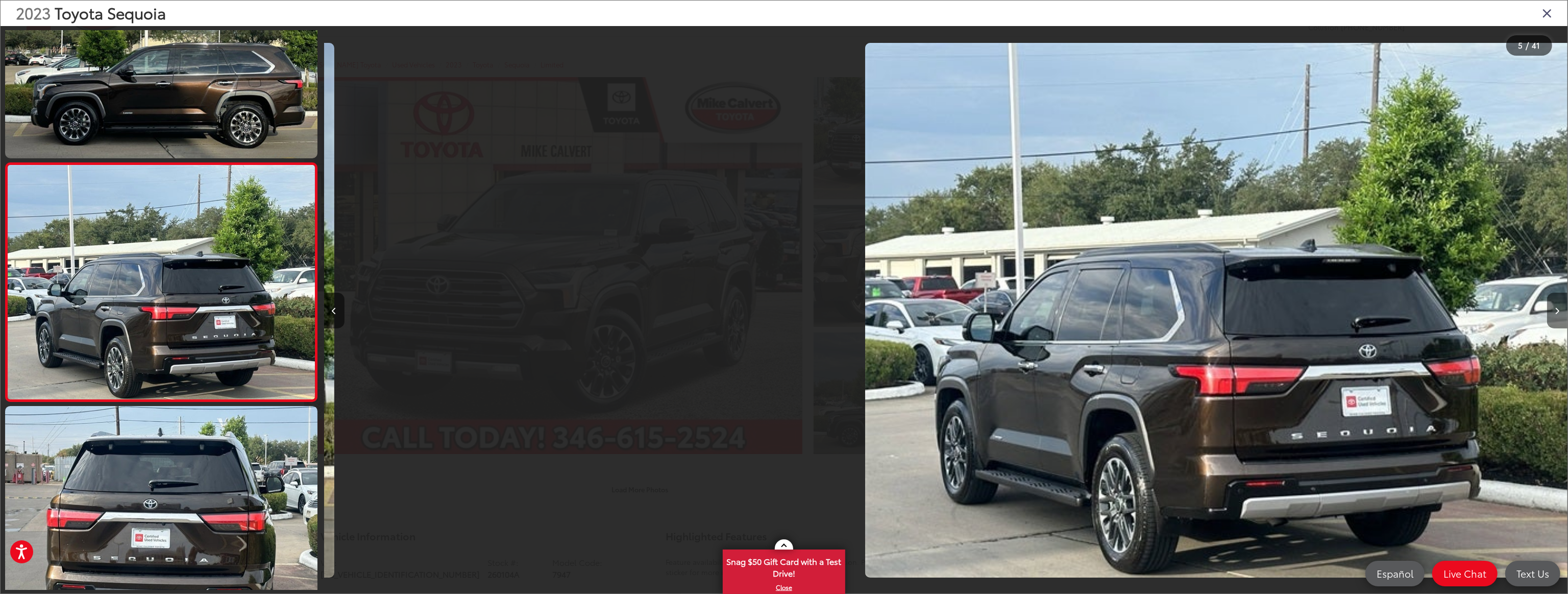
scroll to position [824, 0]
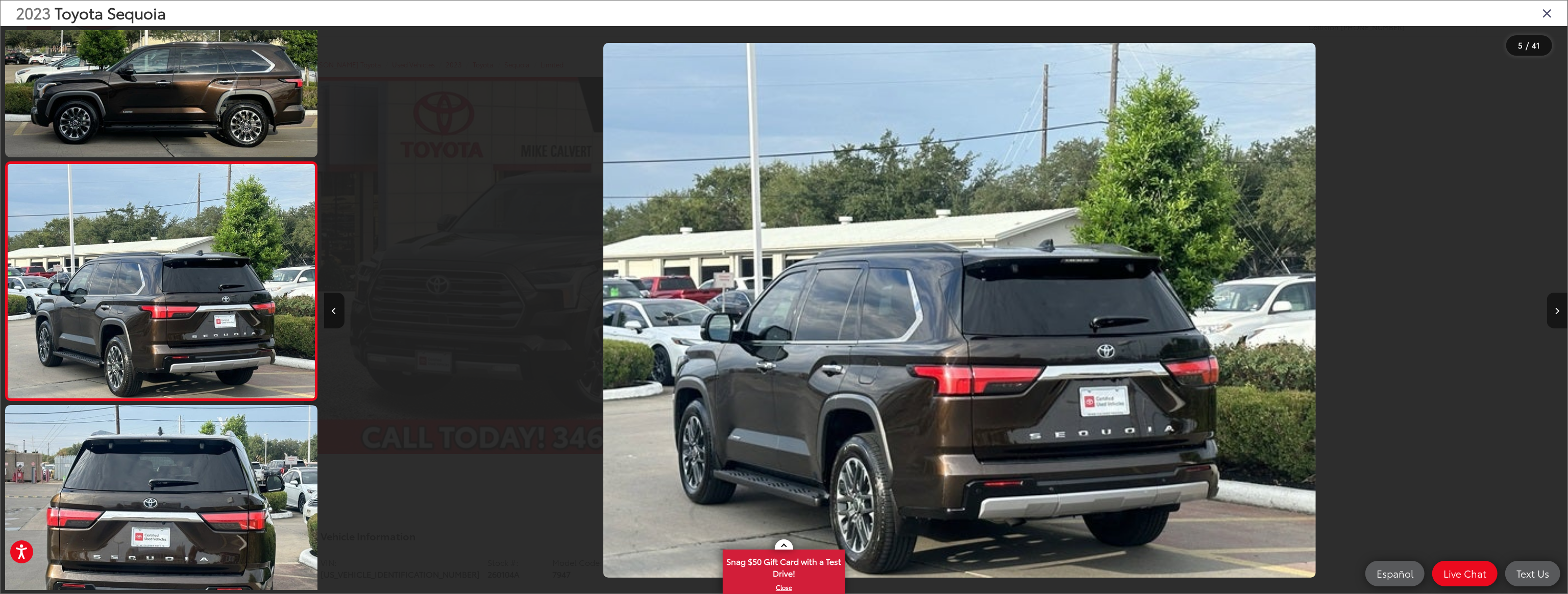
click at [1560, 314] on icon "Next image" at bounding box center [1558, 311] width 5 height 7
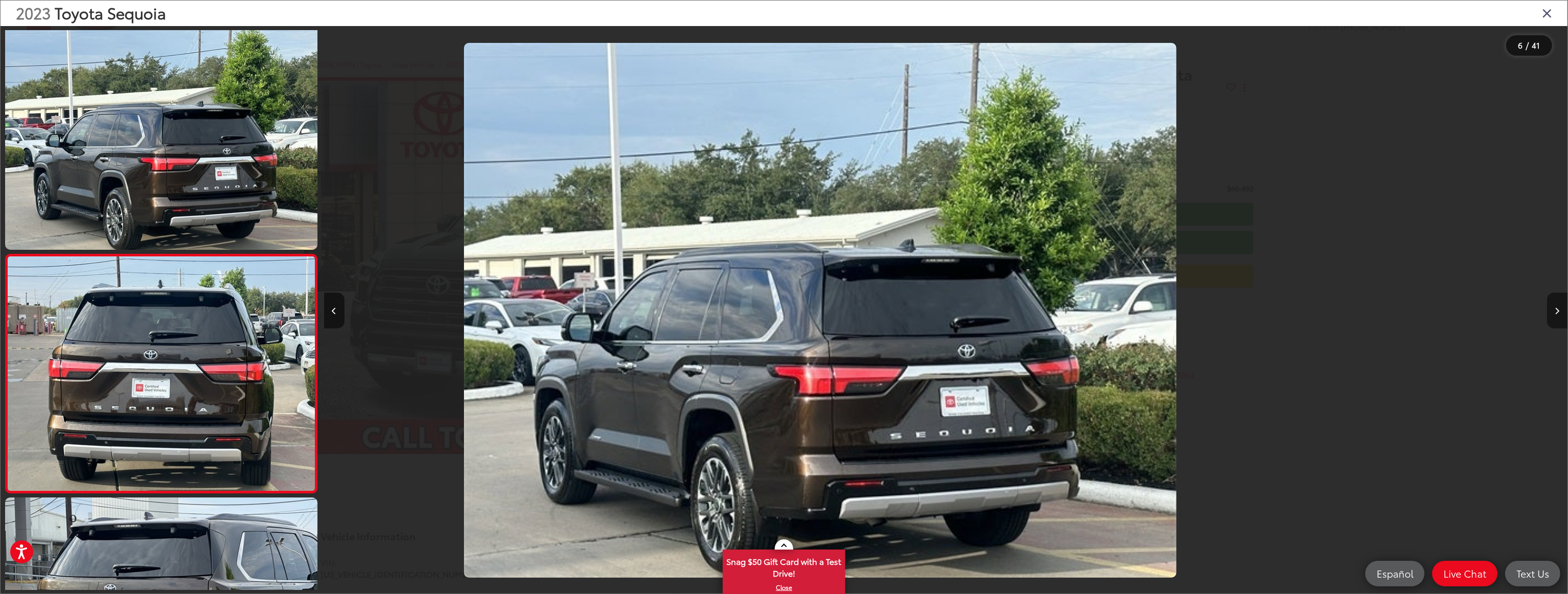
scroll to position [0, 0]
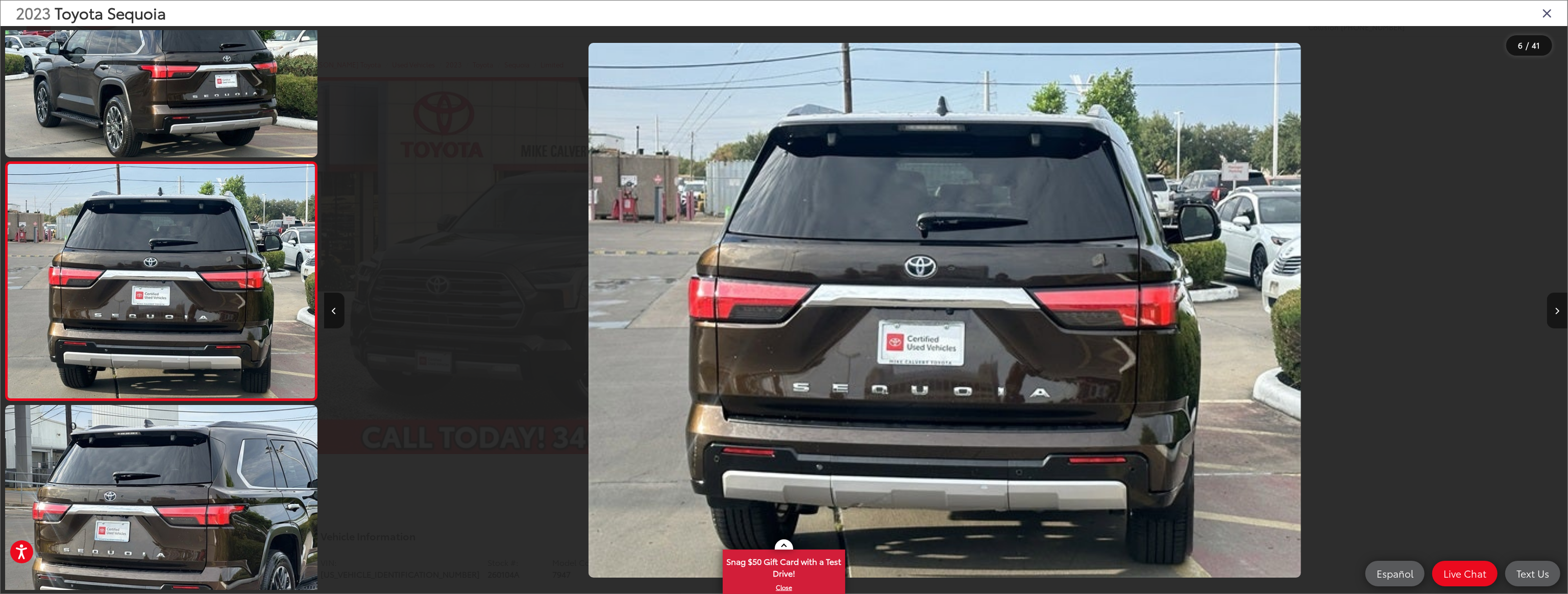
click at [1560, 314] on icon "Next image" at bounding box center [1558, 311] width 5 height 7
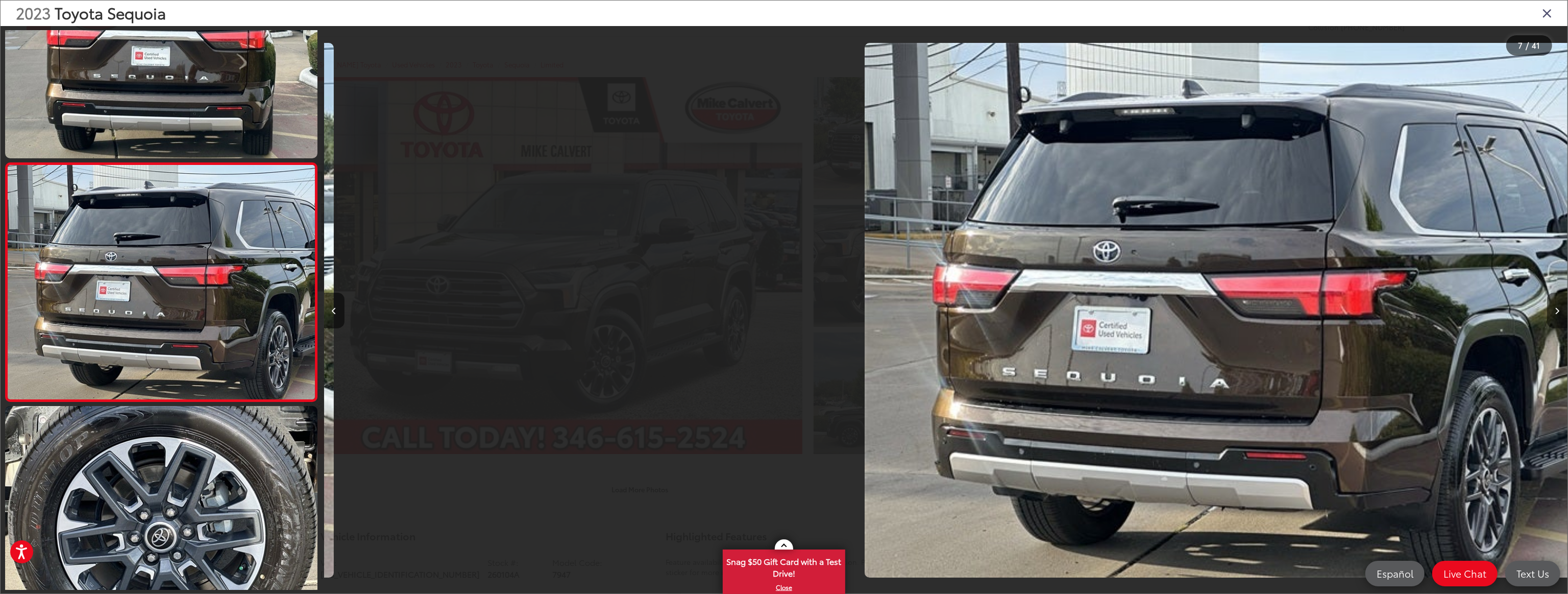
scroll to position [1300, 0]
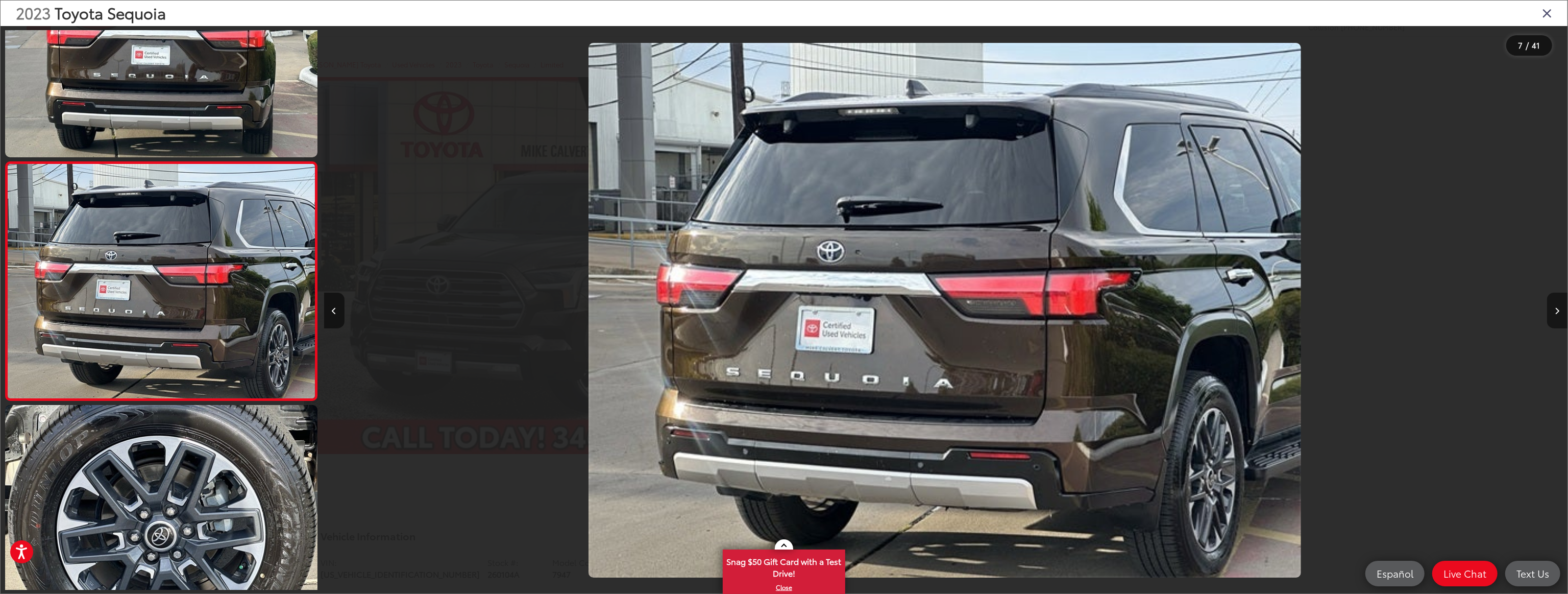
click at [1560, 314] on icon "Next image" at bounding box center [1558, 311] width 5 height 7
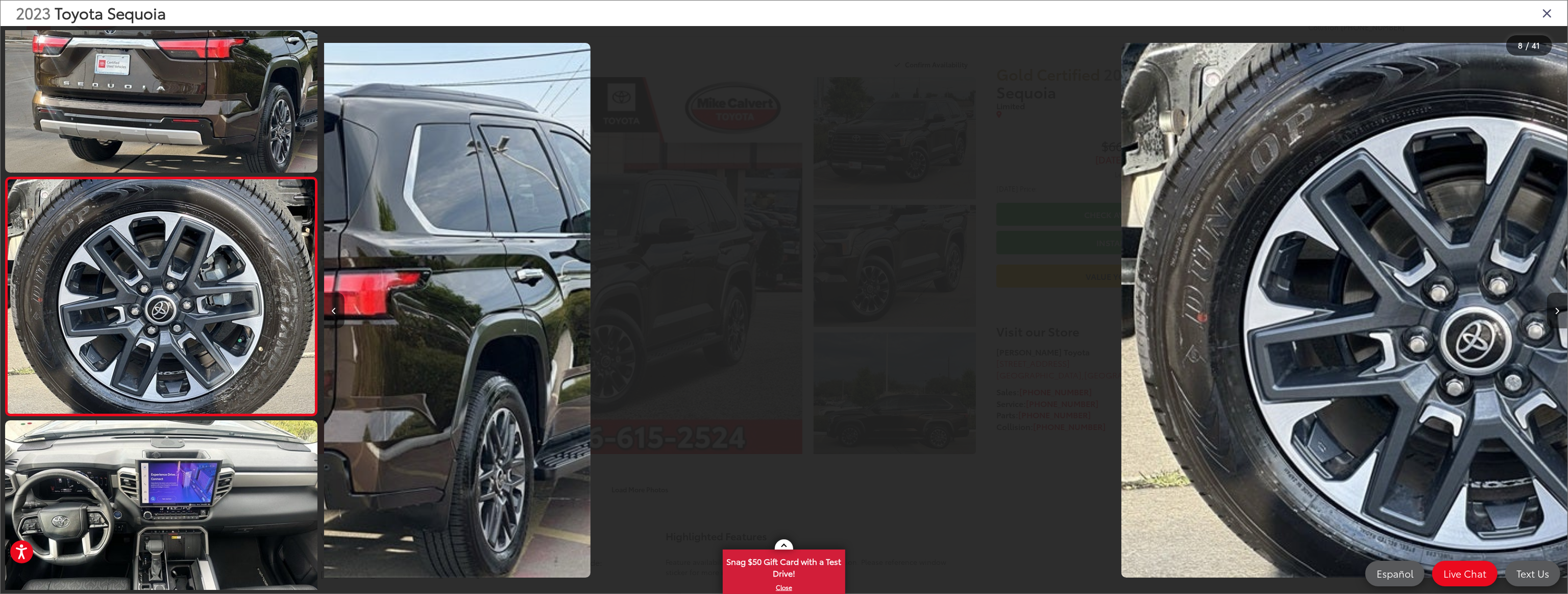
scroll to position [1539, 0]
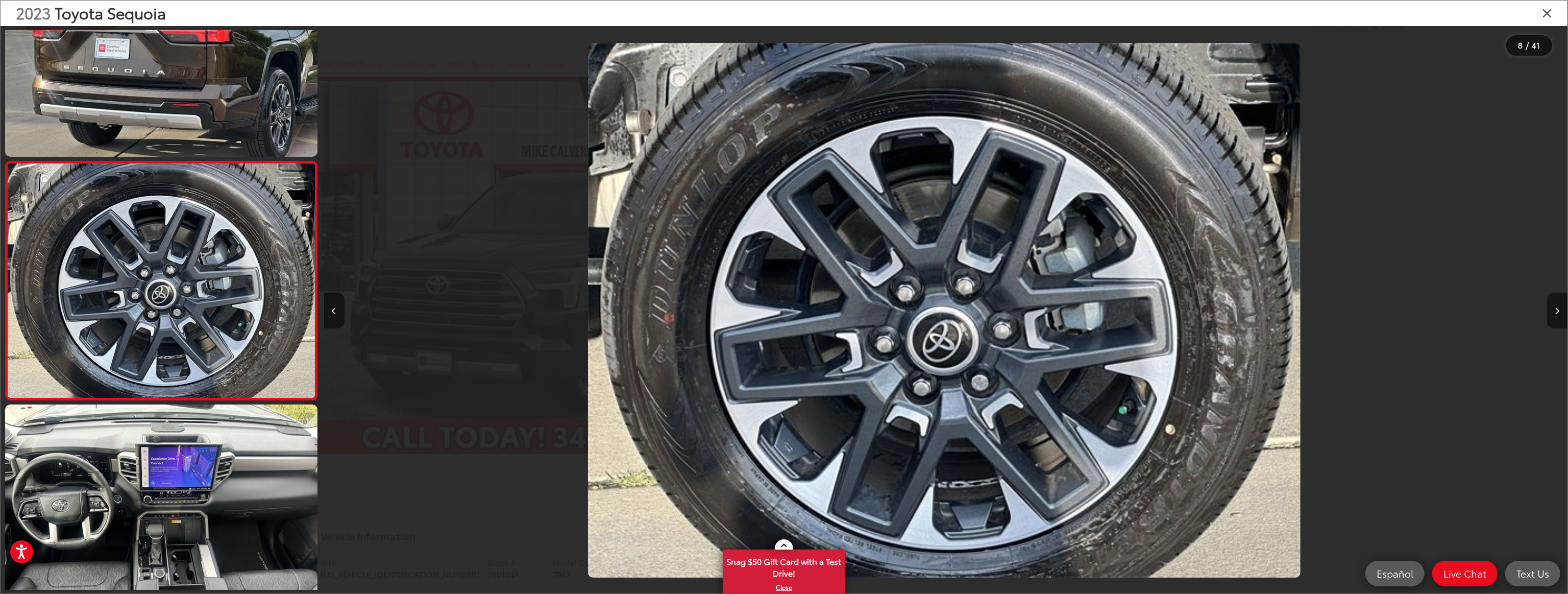
click at [1560, 314] on icon "Next image" at bounding box center [1558, 311] width 5 height 7
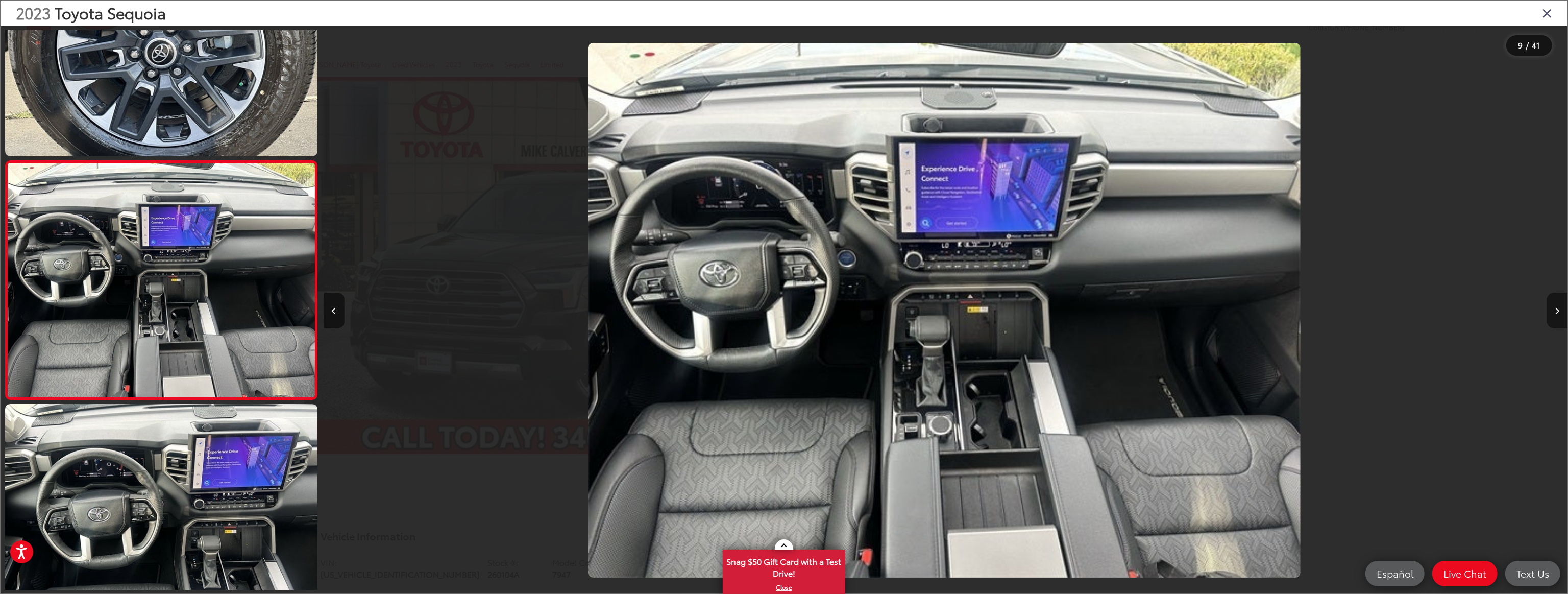
click at [1557, 310] on icon "Next image" at bounding box center [1558, 311] width 5 height 7
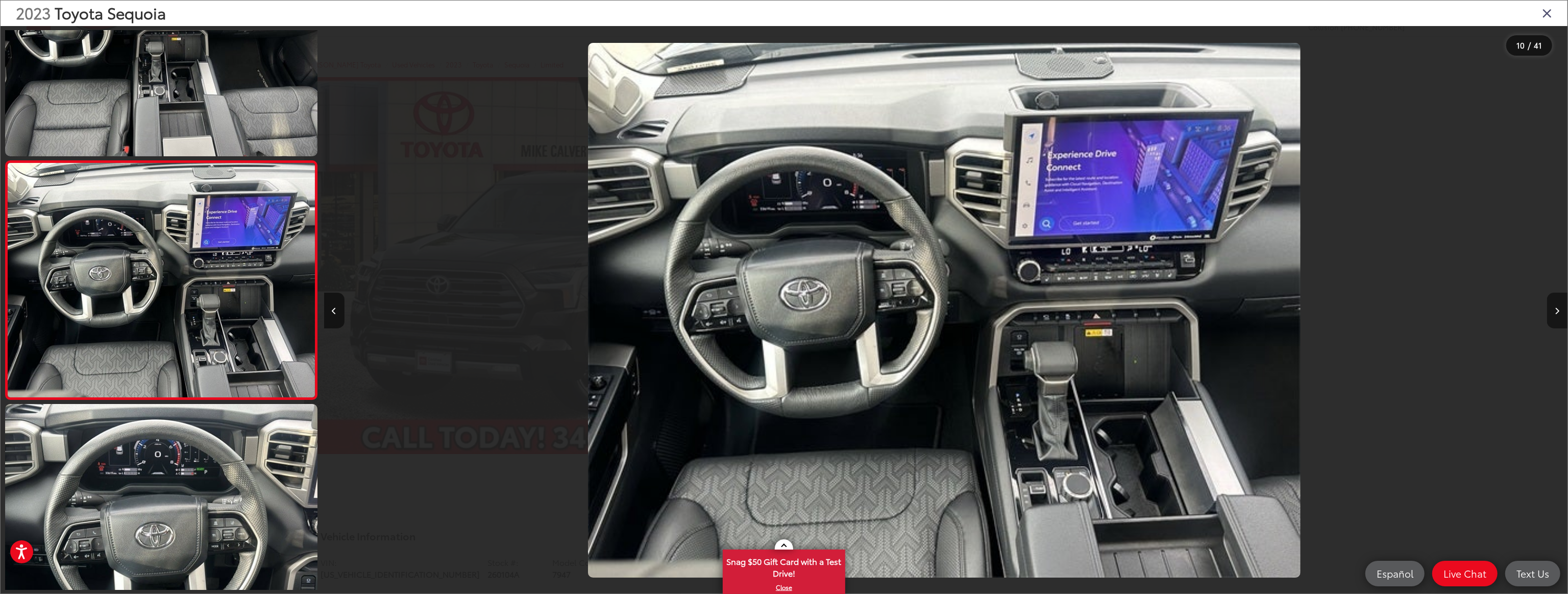
click at [1557, 310] on icon "Next image" at bounding box center [1558, 311] width 5 height 7
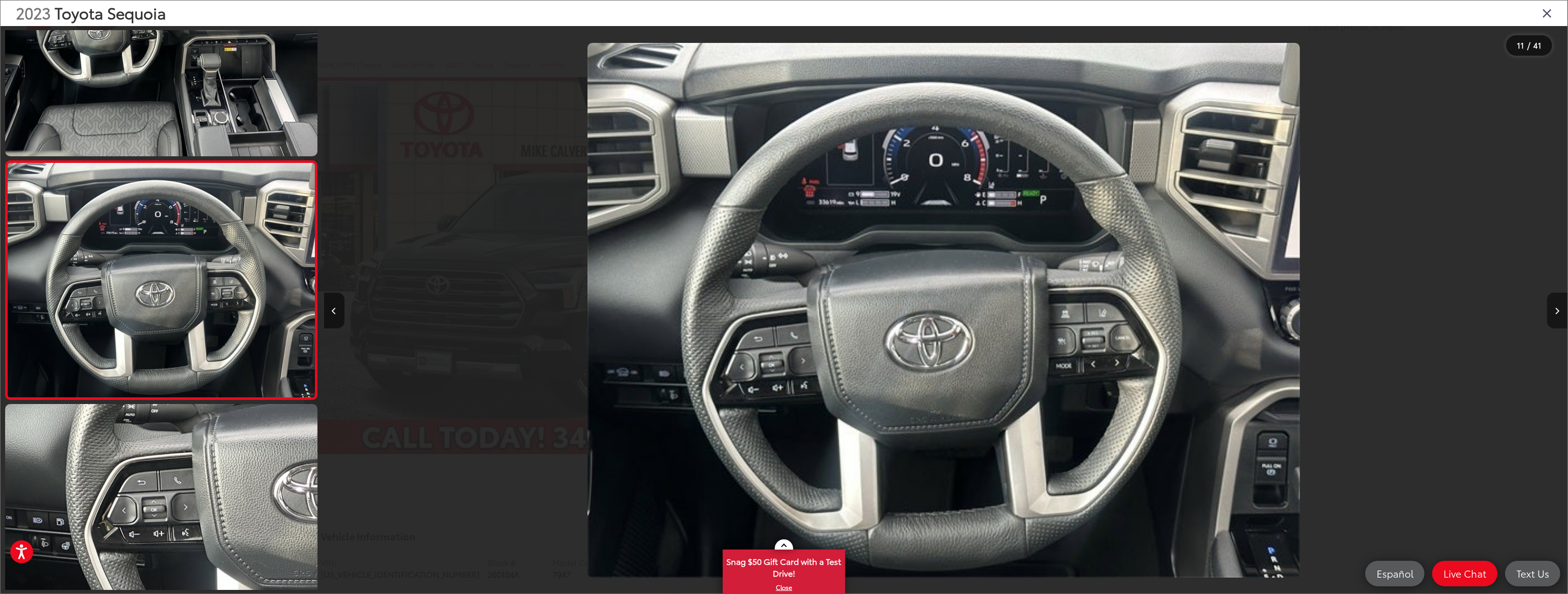
click at [1557, 309] on icon "Next image" at bounding box center [1558, 311] width 5 height 7
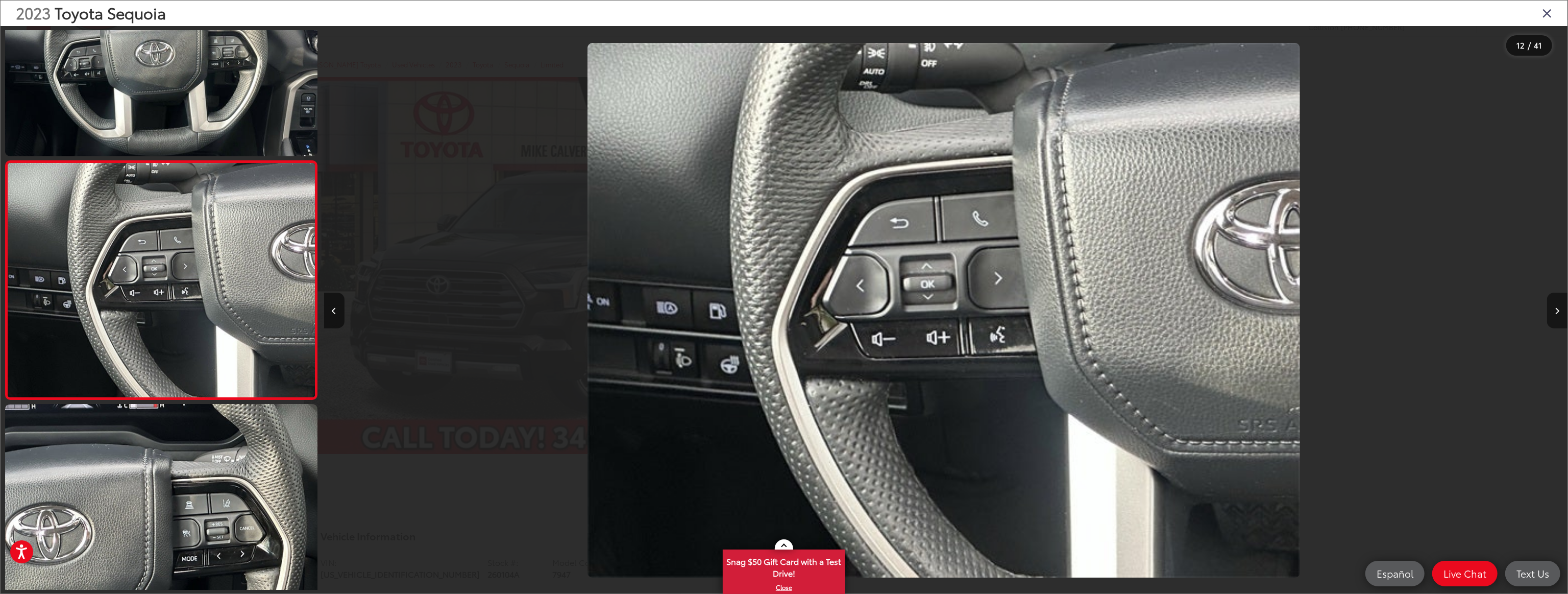
click at [1557, 309] on icon "Next image" at bounding box center [1558, 311] width 5 height 7
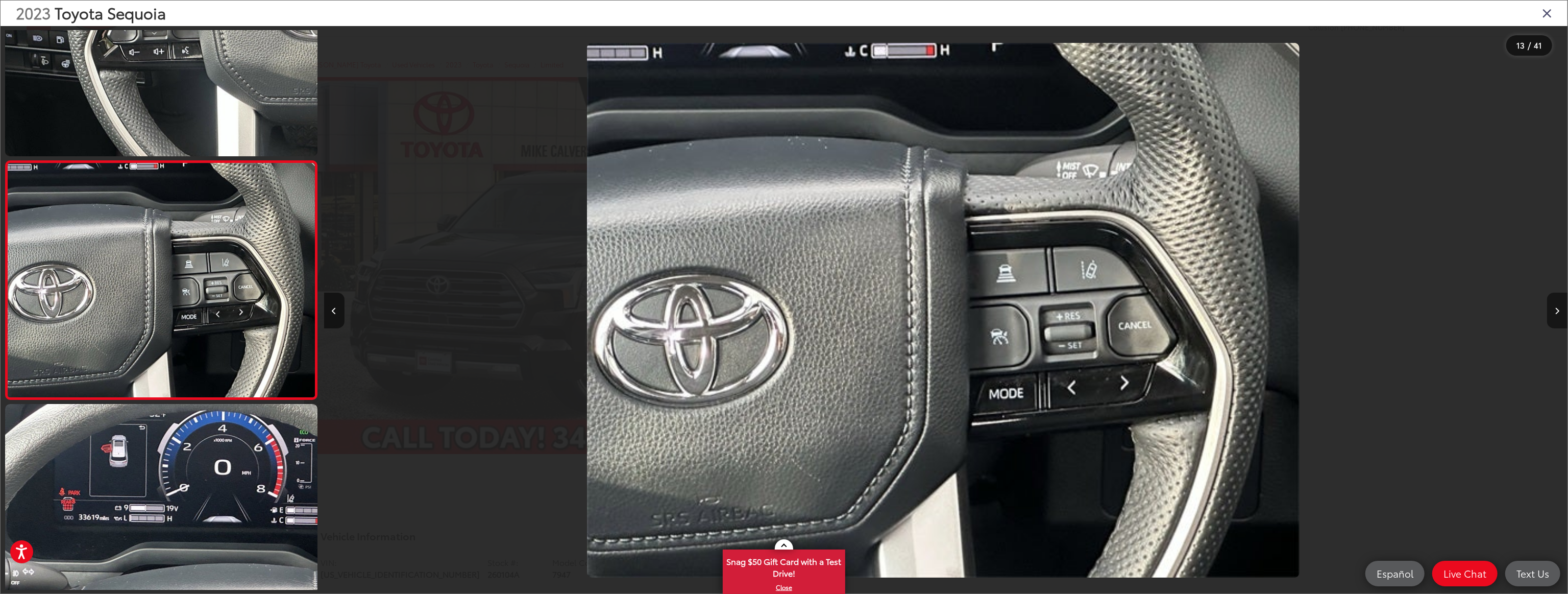
click at [1557, 309] on icon "Next image" at bounding box center [1558, 311] width 5 height 7
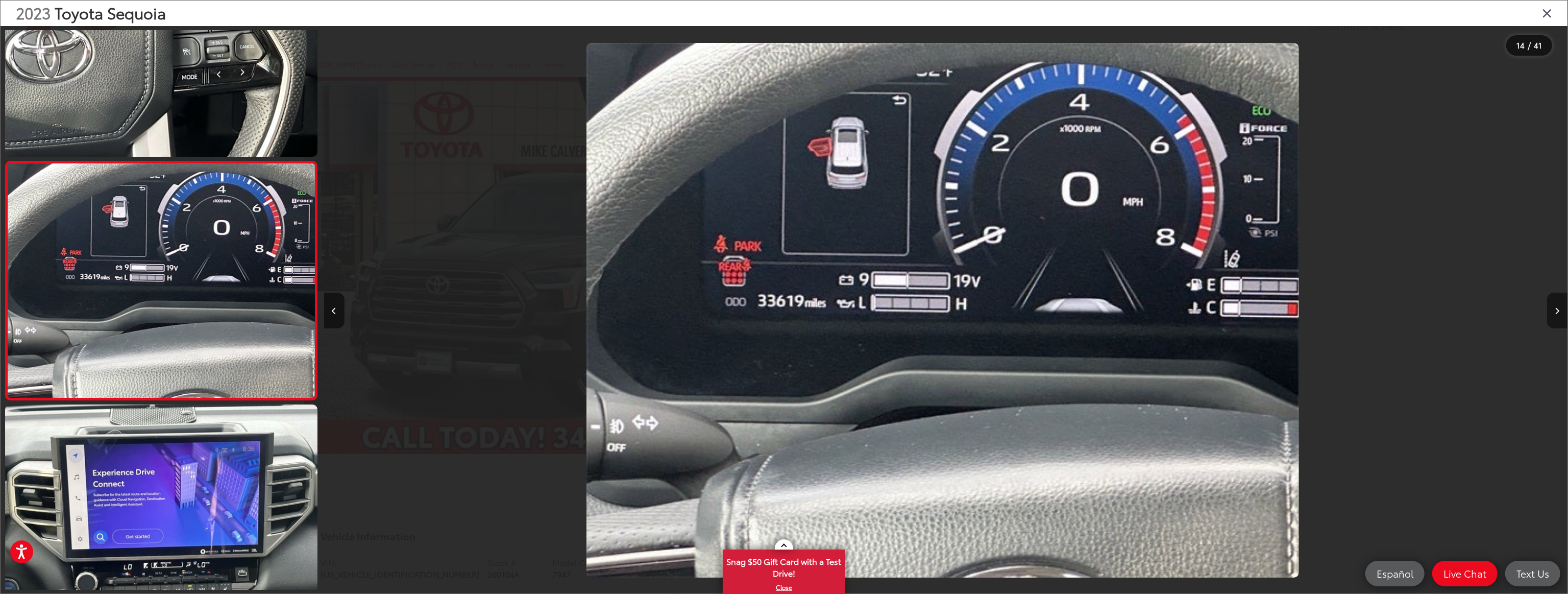
click at [1560, 310] on button "Next image" at bounding box center [1557, 310] width 20 height 35
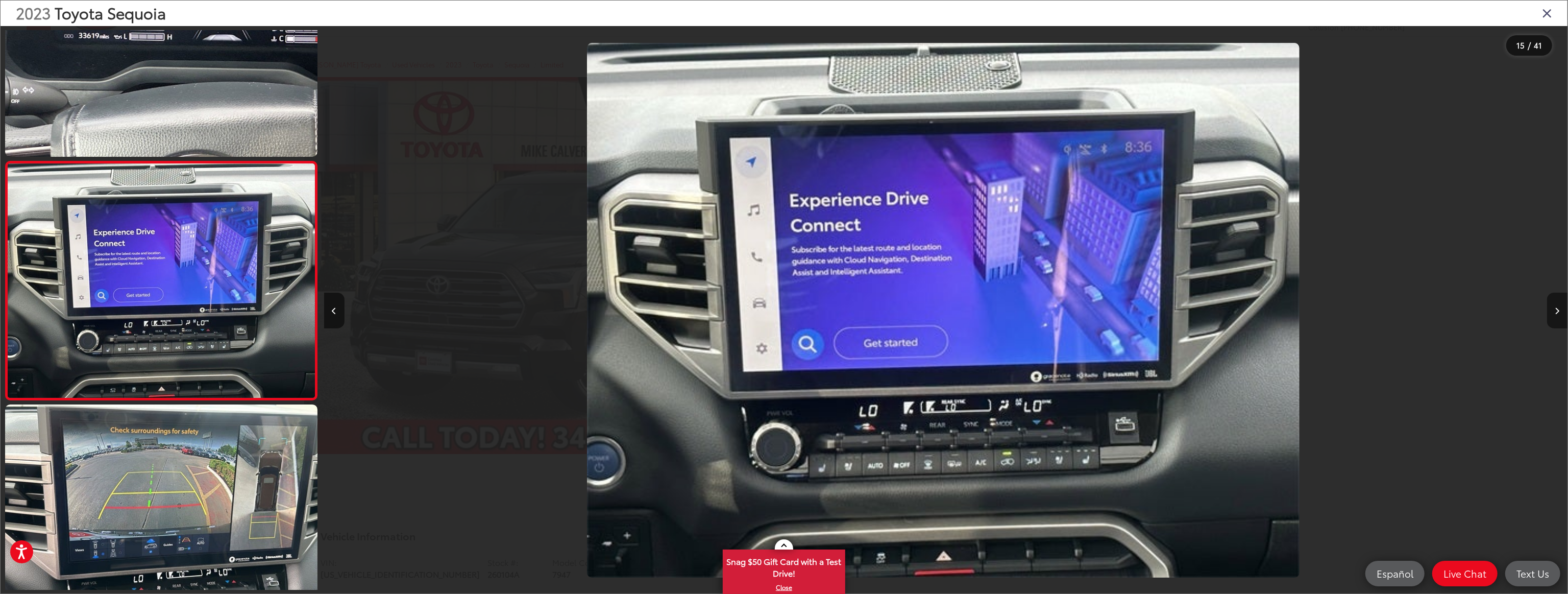
click at [1560, 310] on button "Next image" at bounding box center [1557, 310] width 20 height 35
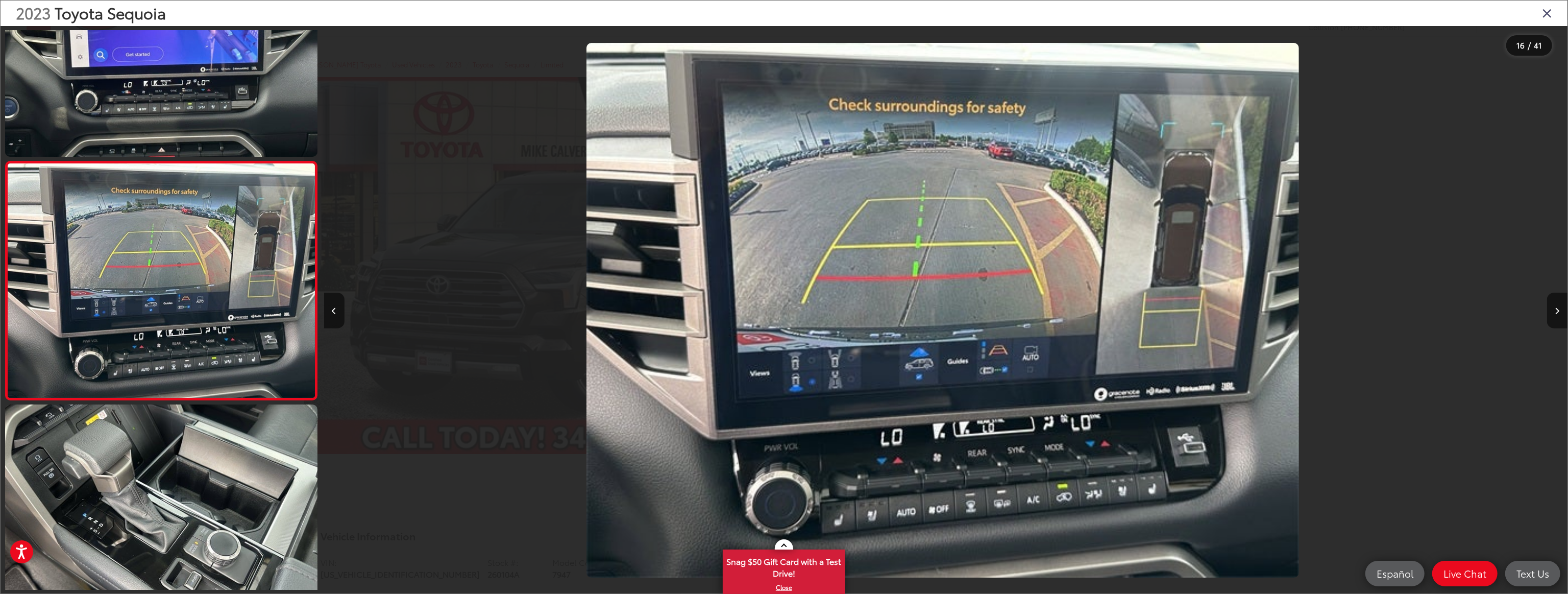
click at [1545, 15] on icon "Close gallery" at bounding box center [1547, 13] width 10 height 13
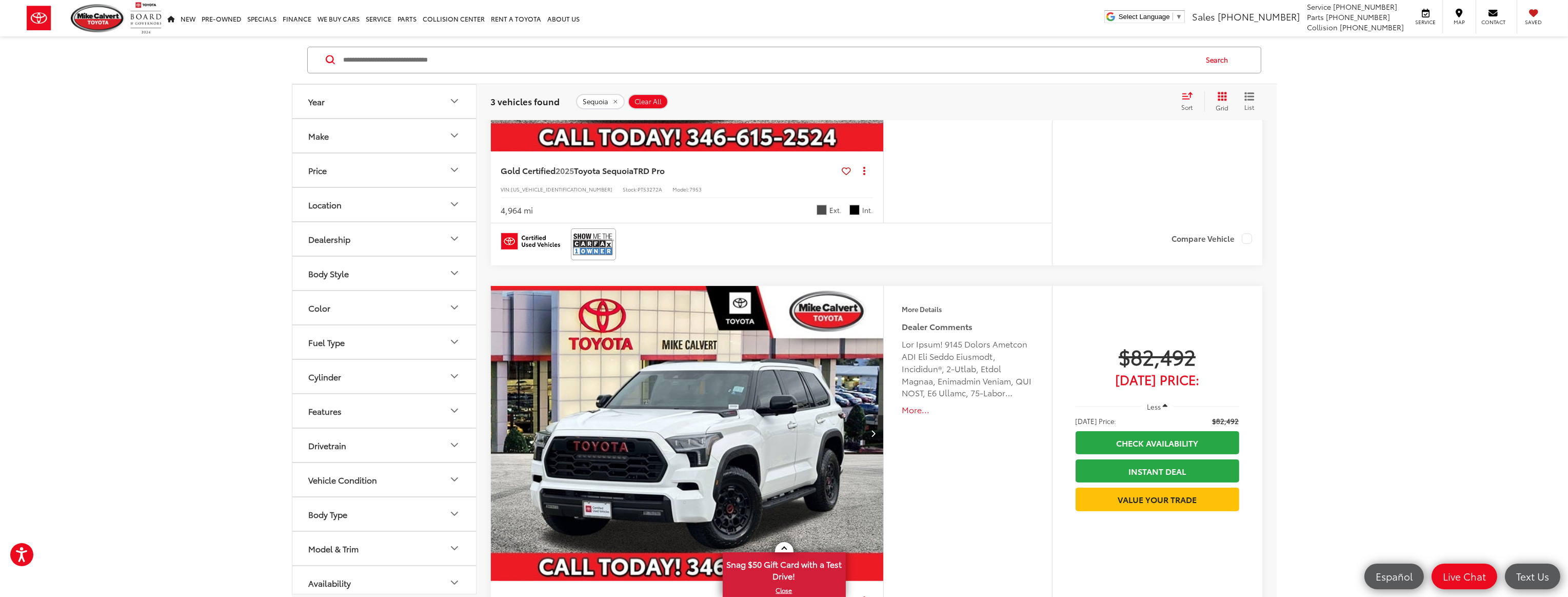
scroll to position [955, 0]
